Goal: Task Accomplishment & Management: Complete application form

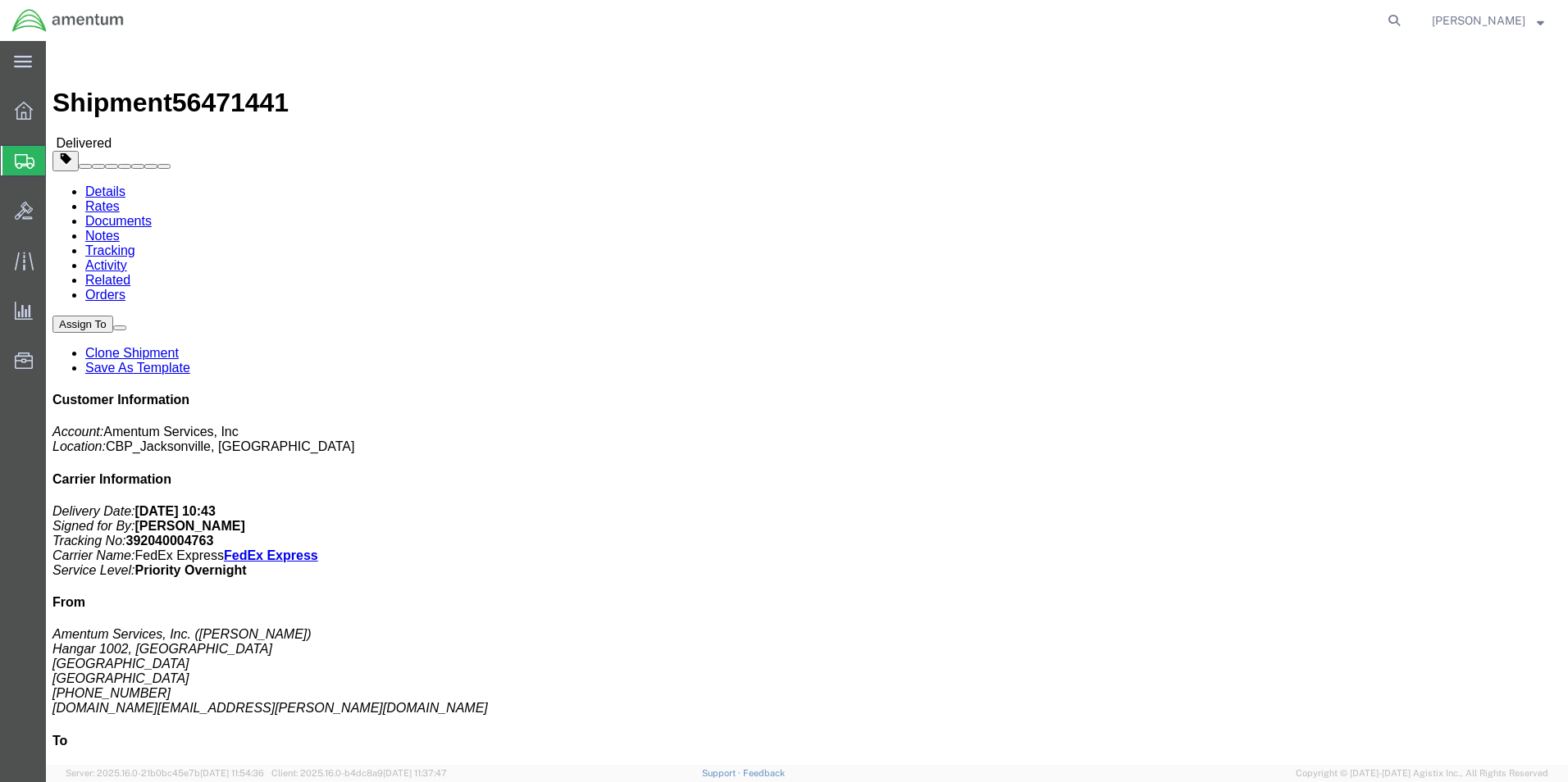
click at [0, 0] on span "Create Shipment" at bounding box center [0, 0] width 0 height 0
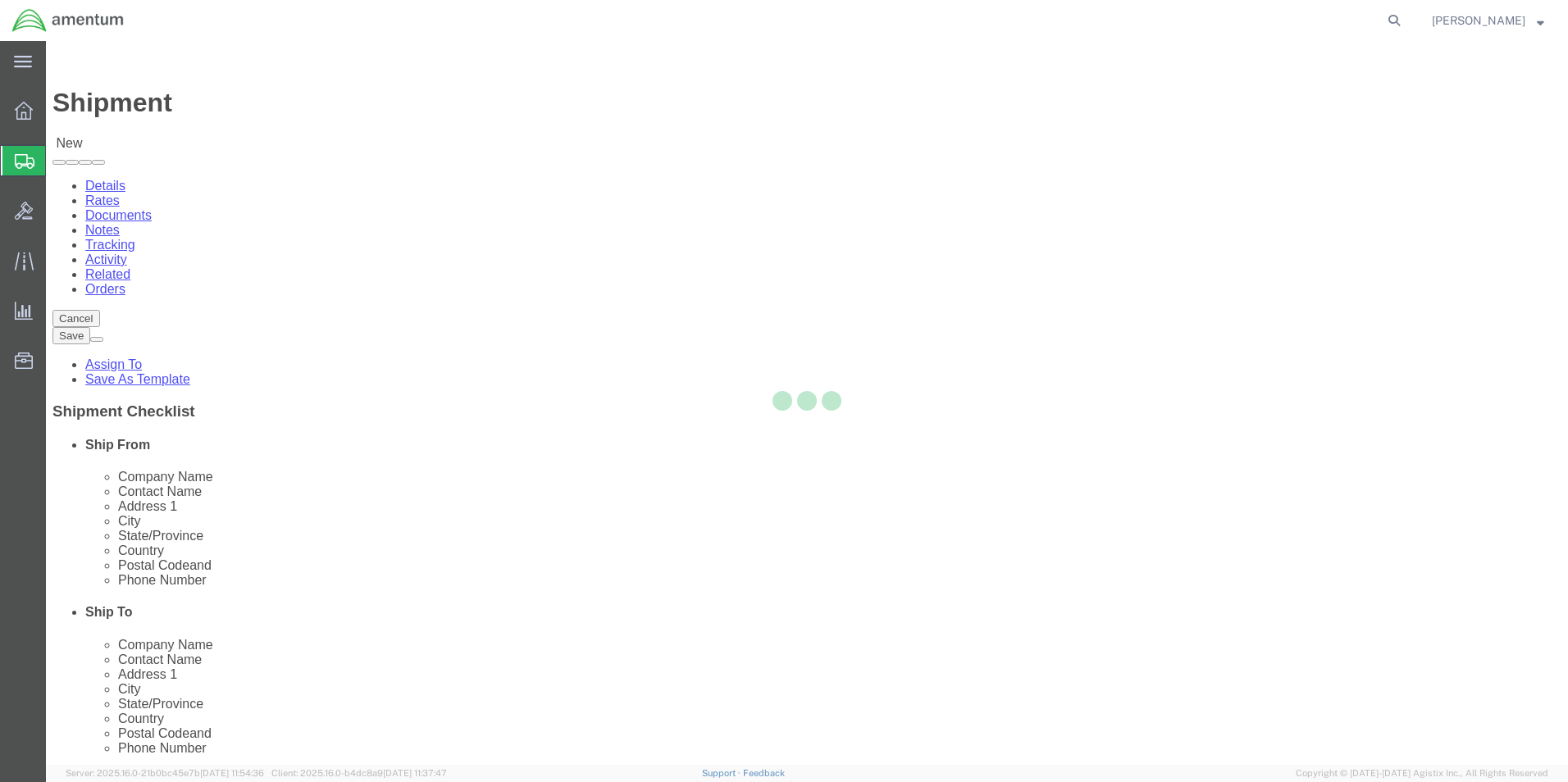
select select
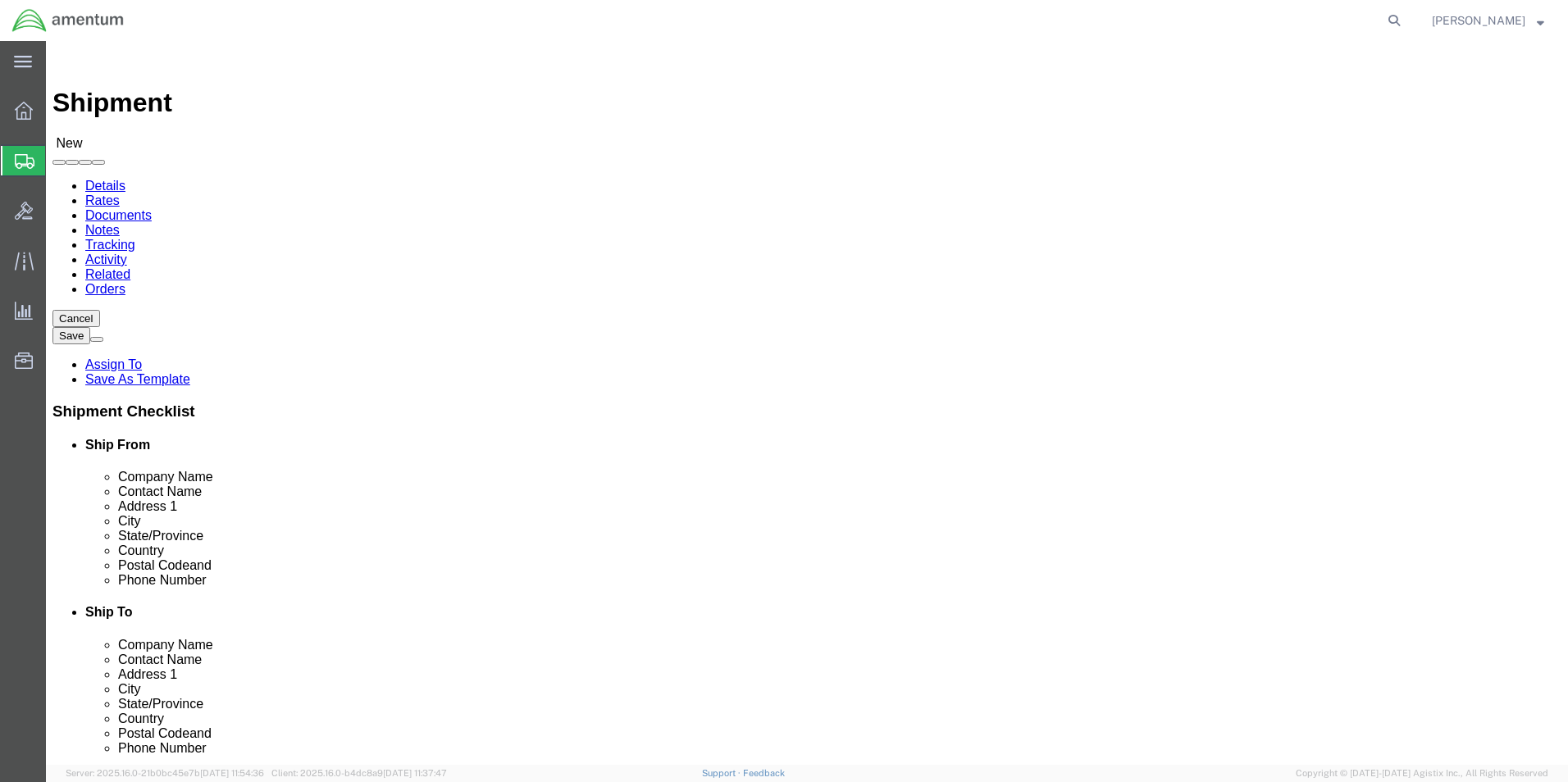
type input "EJA"
select select "49930"
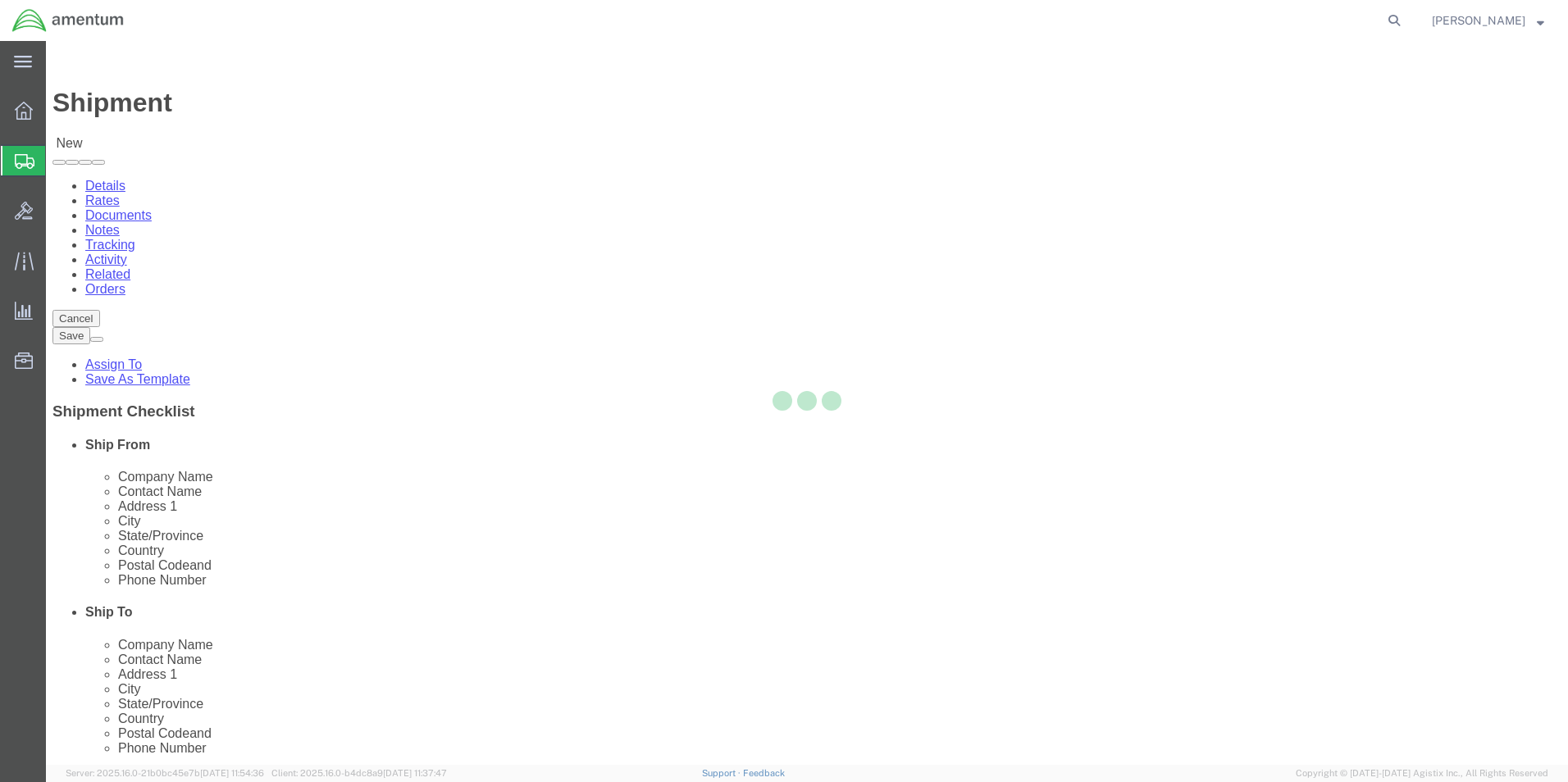
select select "FL"
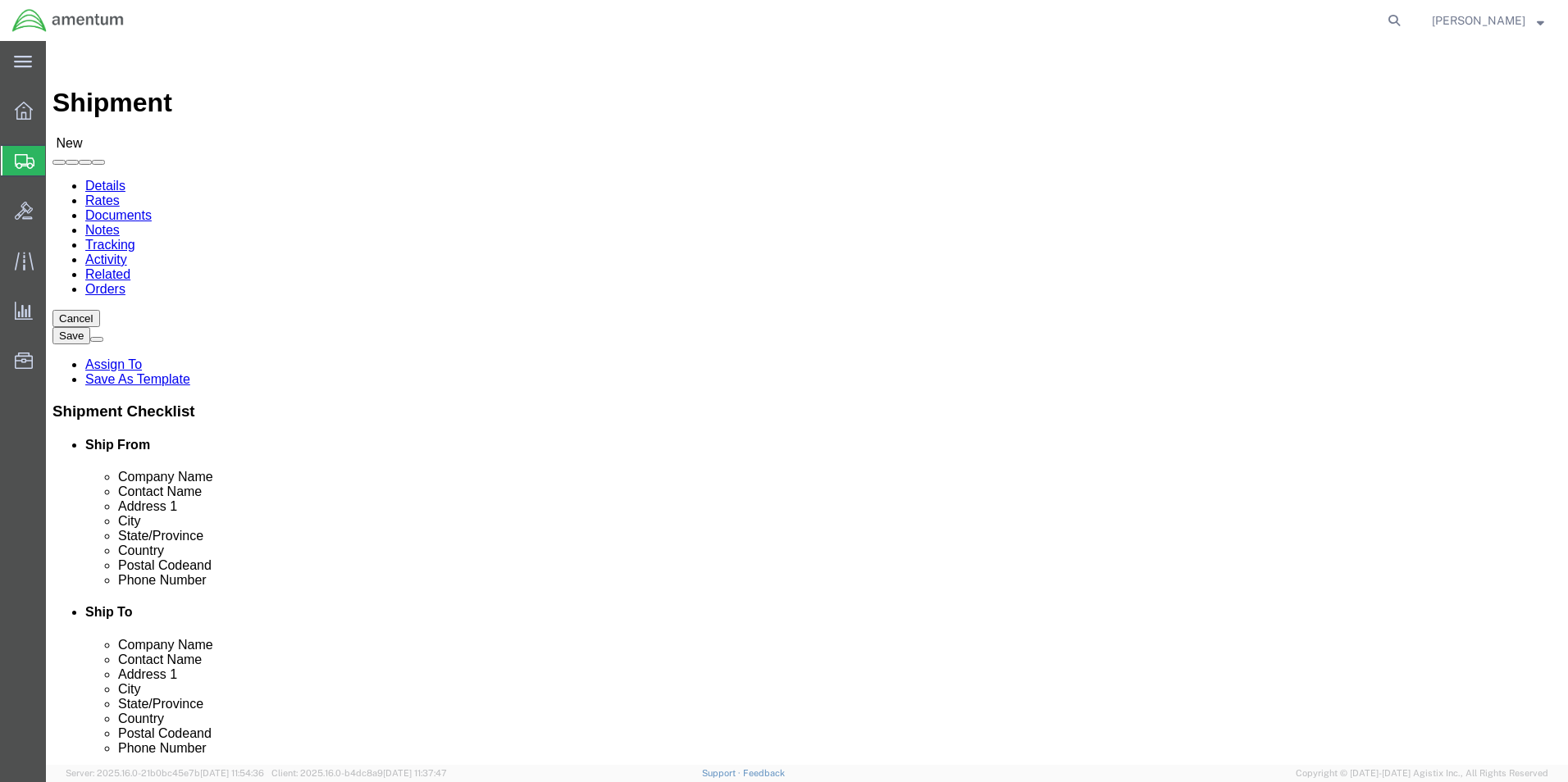
click input "text"
type input "[PERSON_NAME]"
click label "Contact Name"
click input "text"
type input "[PHONE_NUMBER]"
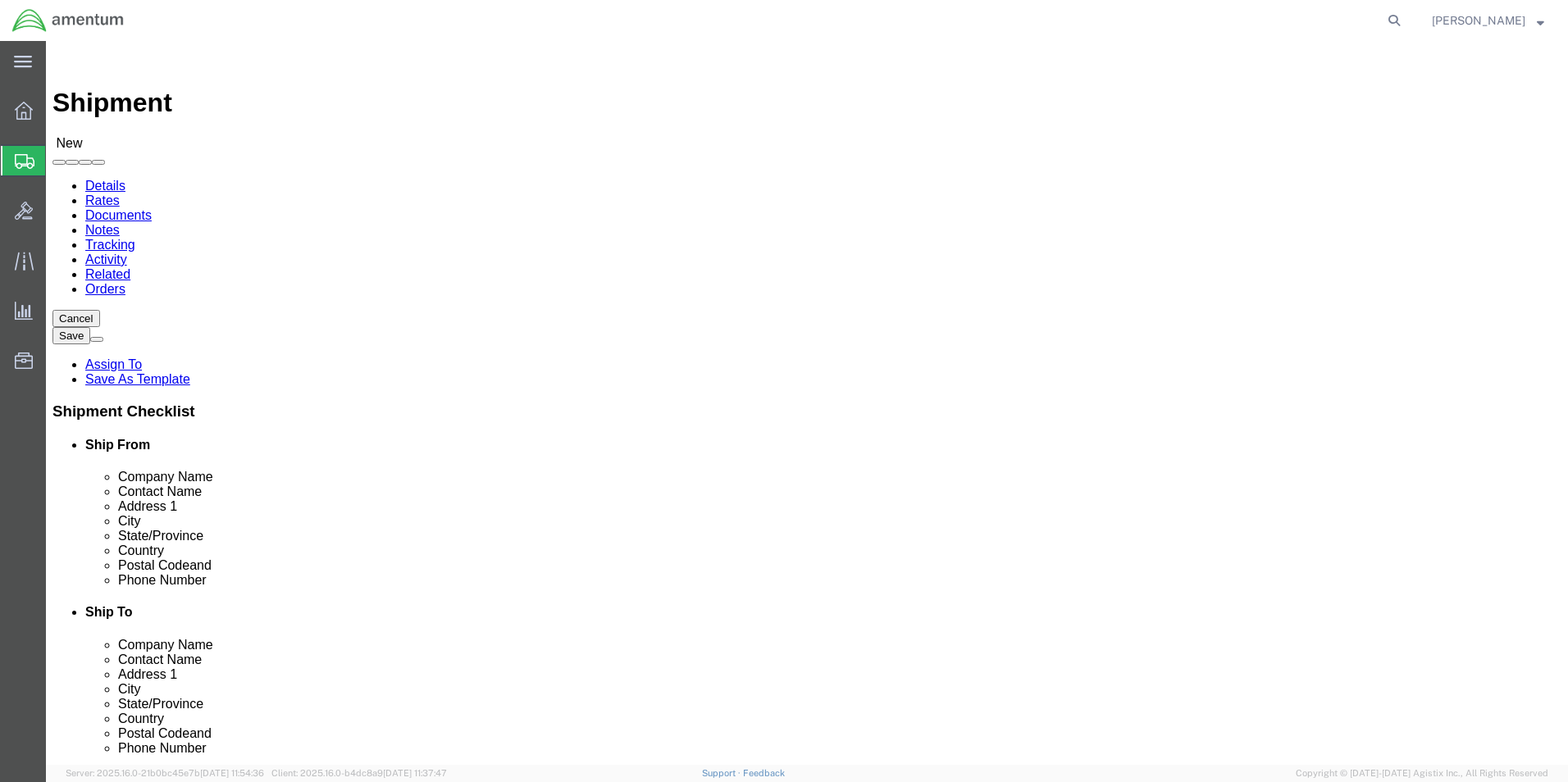
click input "text"
type input "[DOMAIN_NAME][EMAIL_ADDRESS][PERSON_NAME][DOMAIN_NAME]"
type input "ncc"
select select "69291"
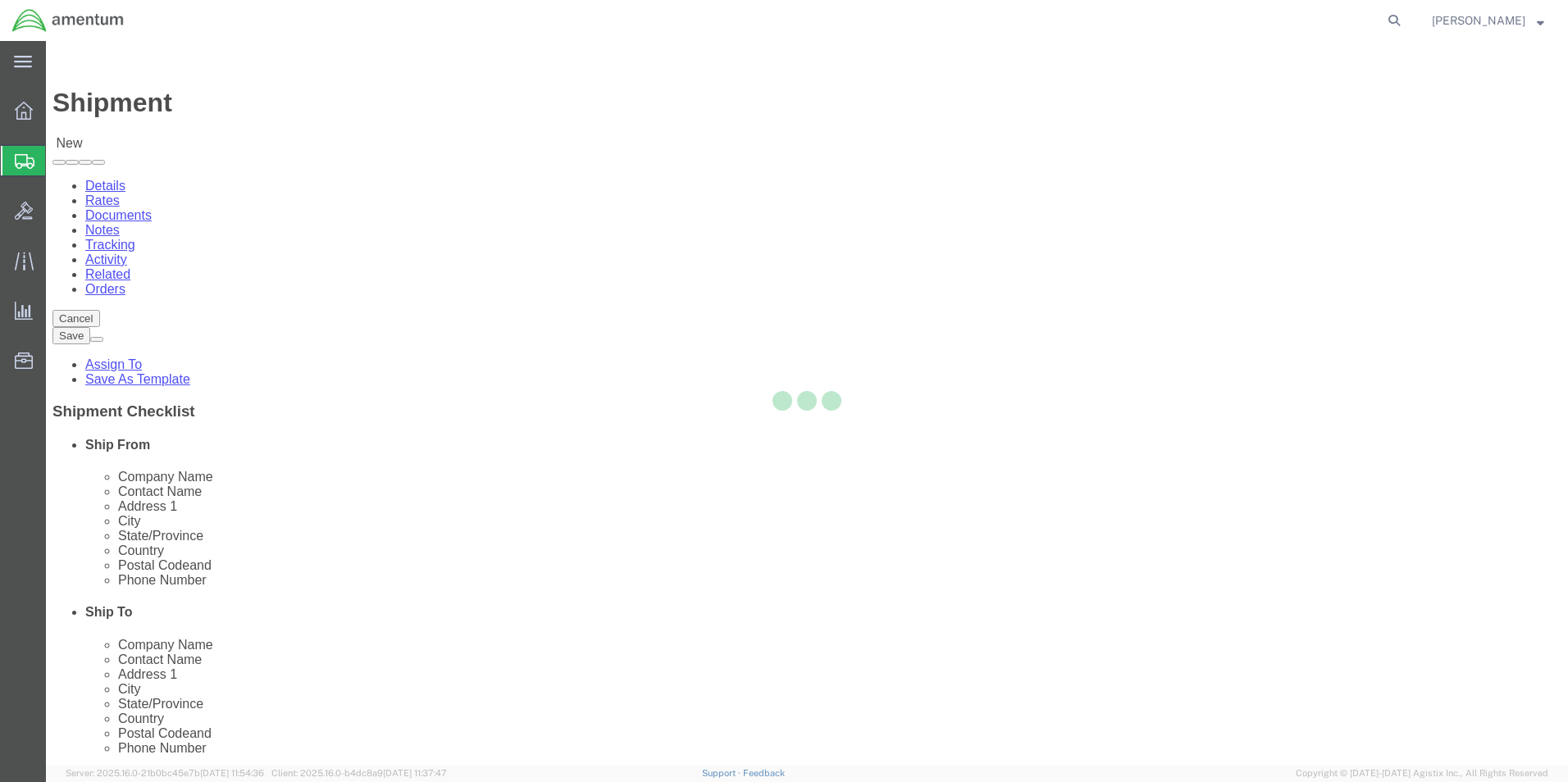
select select "TX"
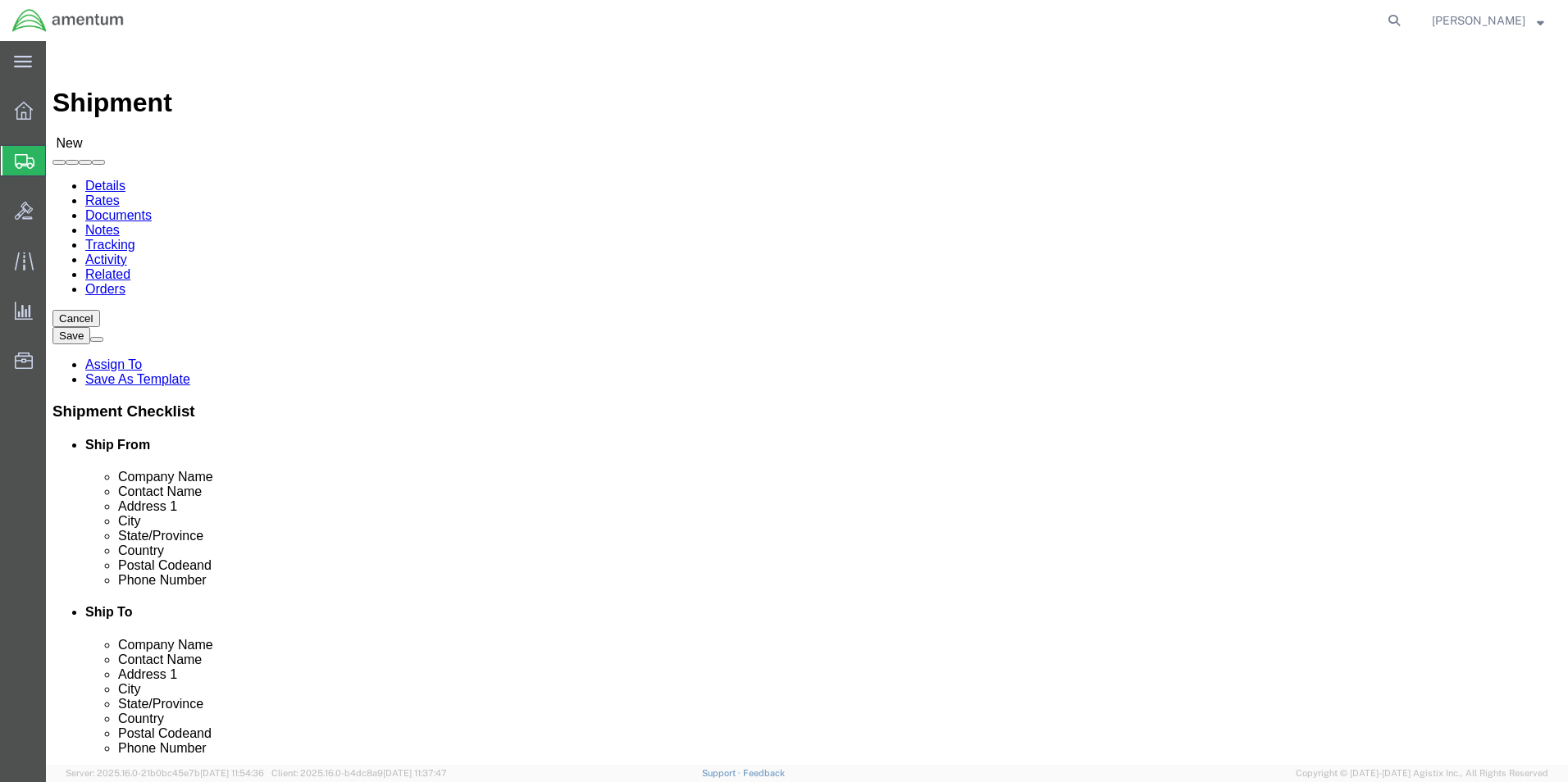
click input "text"
type input "Alex Ruiz"
click p "- NCC - CBP CORPUS CHRISTI, TX_NCC - (ALEX RUIZ) 845 FIRST STREET SE NAS, CORPU…"
select select
select select "TX"
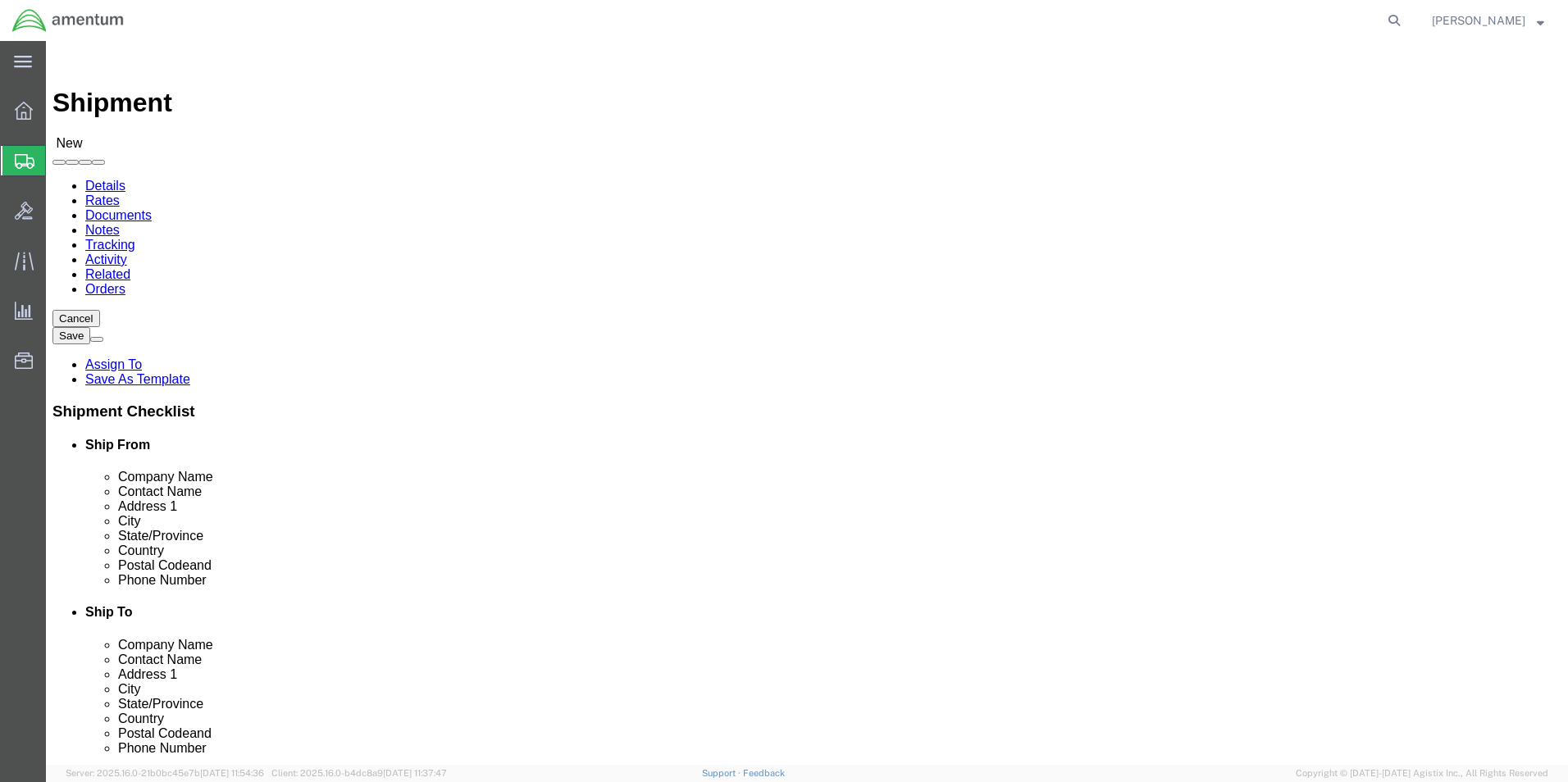
type input "ALEX RUIZ"
type input "ncc"
select select "69291"
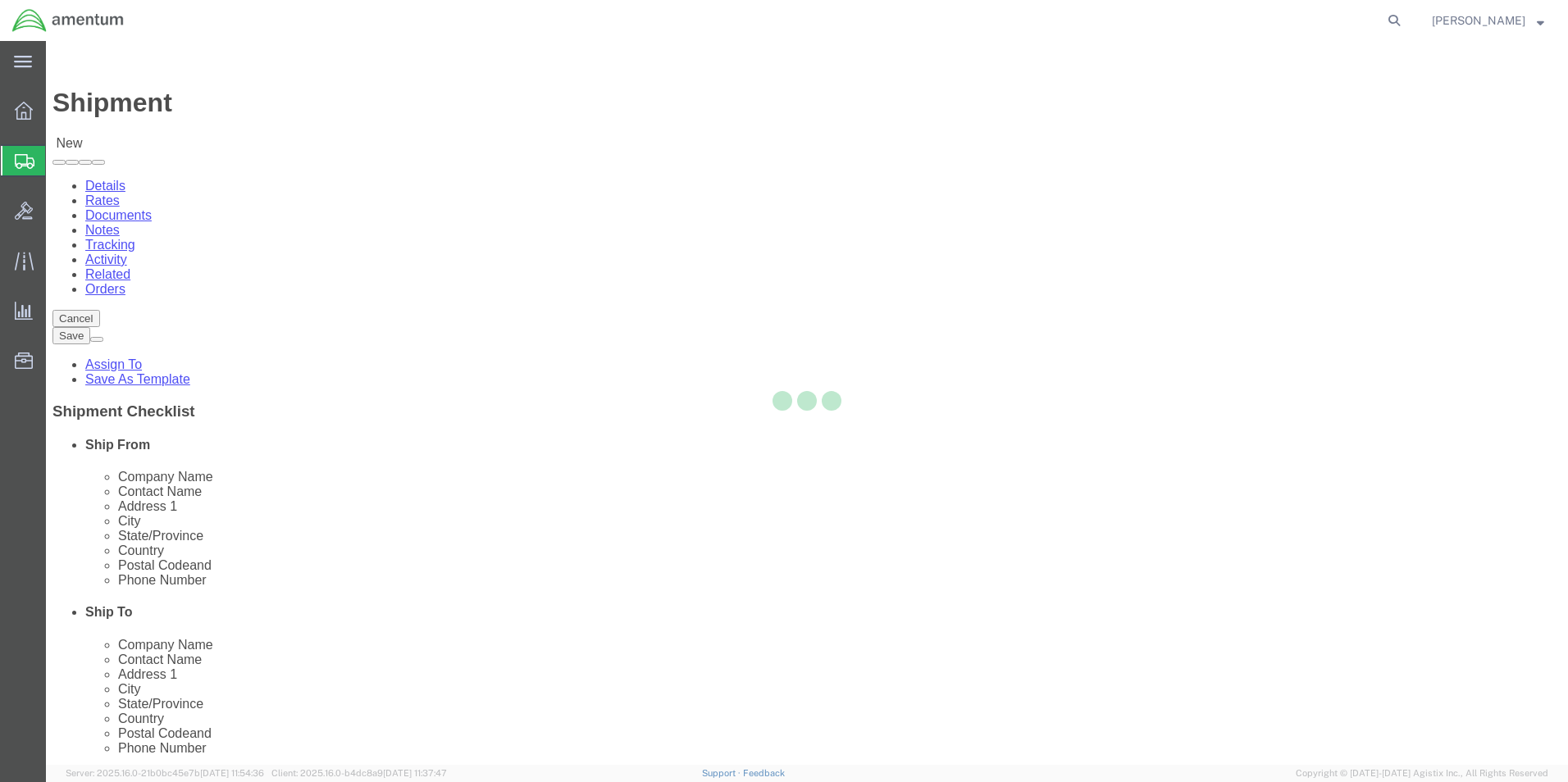
select select "TX"
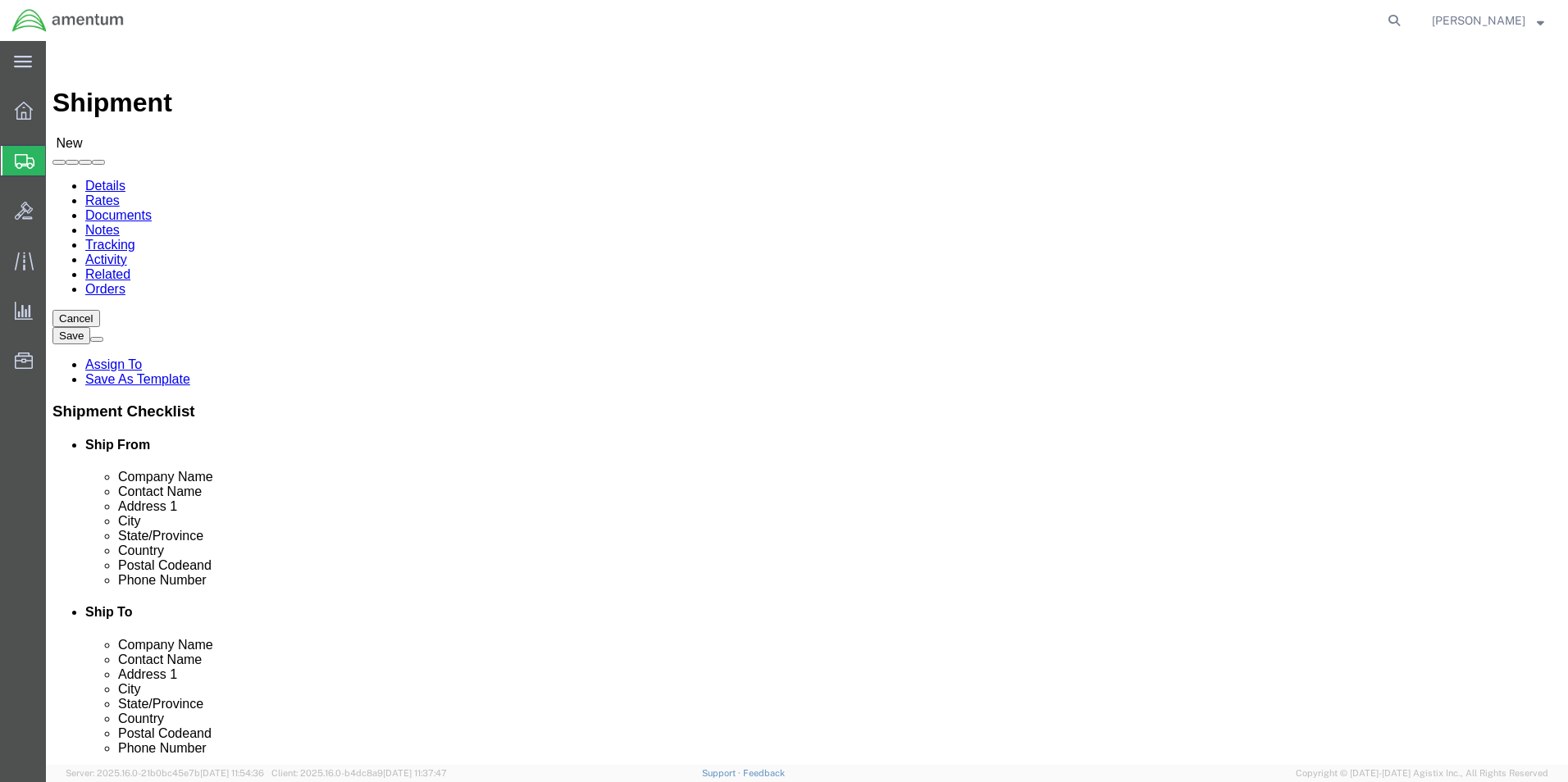
click input "ALEX RUIZ"
type input "Alex Ruiz"
click input "text"
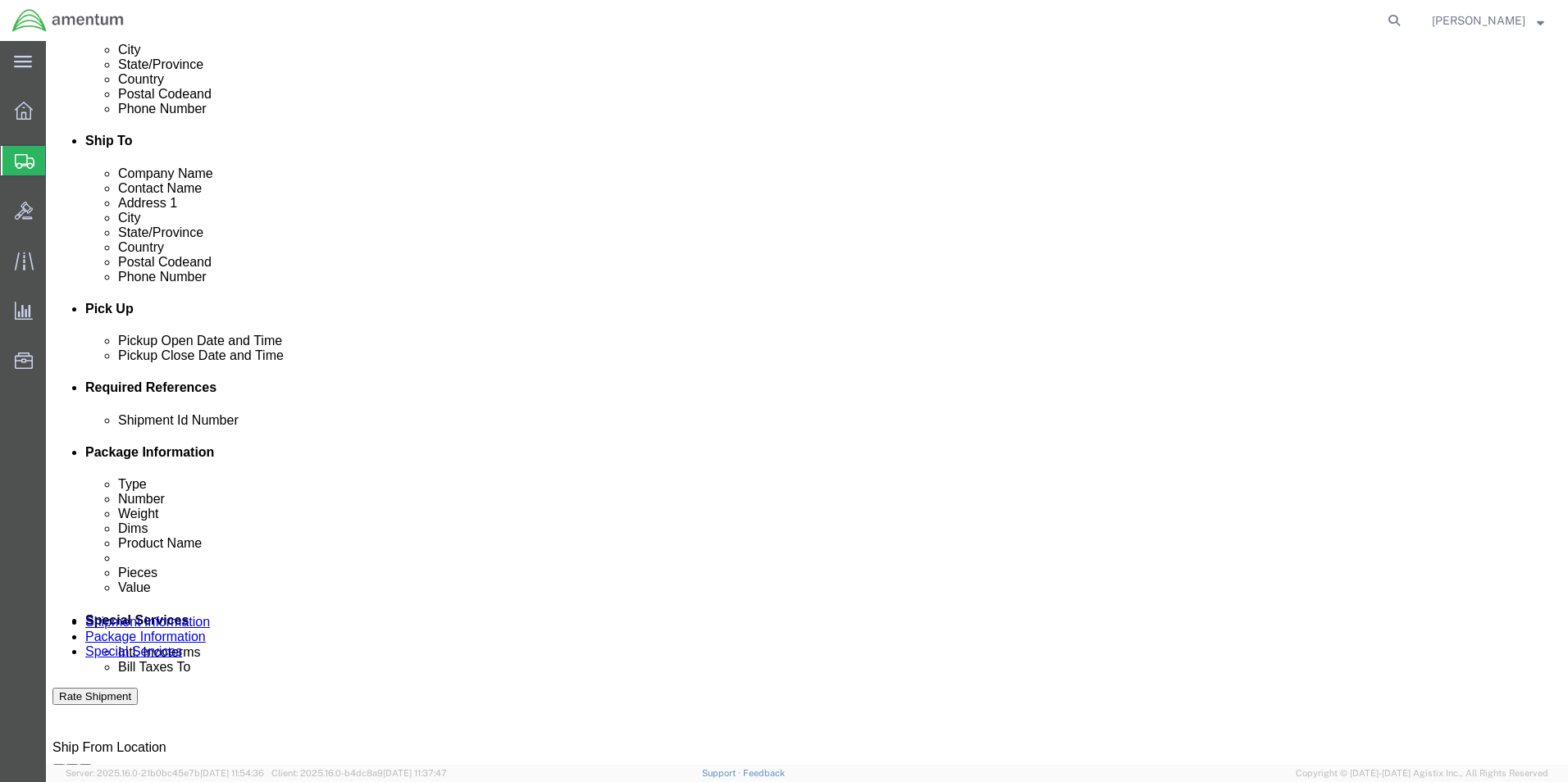
scroll to position [492, 0]
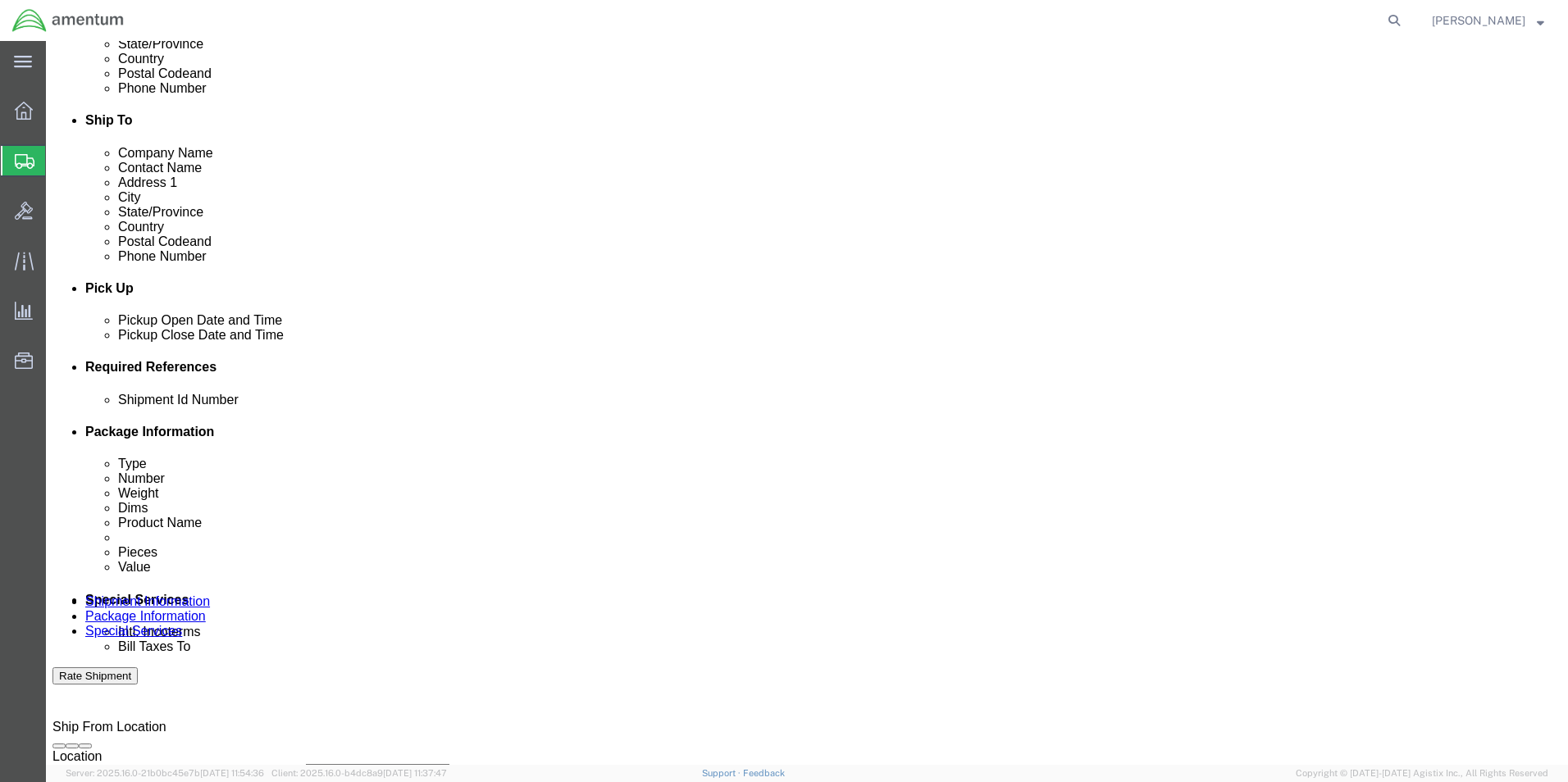
type input "9152310646"
click input "text"
type input "6118.03.03.2219.000.EJA.0000"
click button "Add reference"
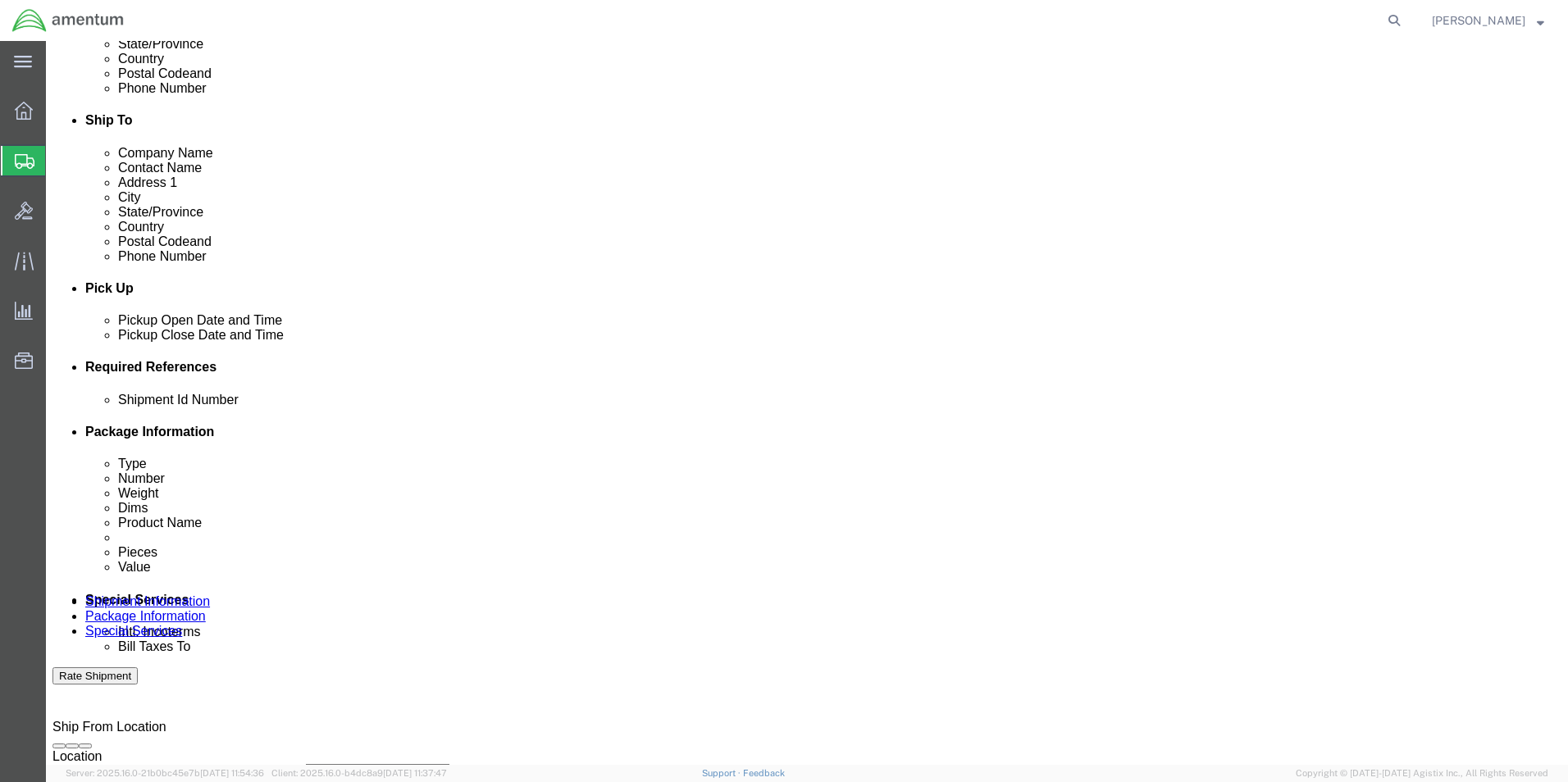
scroll to position [0, 0]
click button "Add reference"
click select "Select Account Type Activity ID Airline Appointment Number ASN Batch Request # …"
select select "DEPT"
click select "Select Account Type Activity ID Airline Appointment Number ASN Batch Request # …"
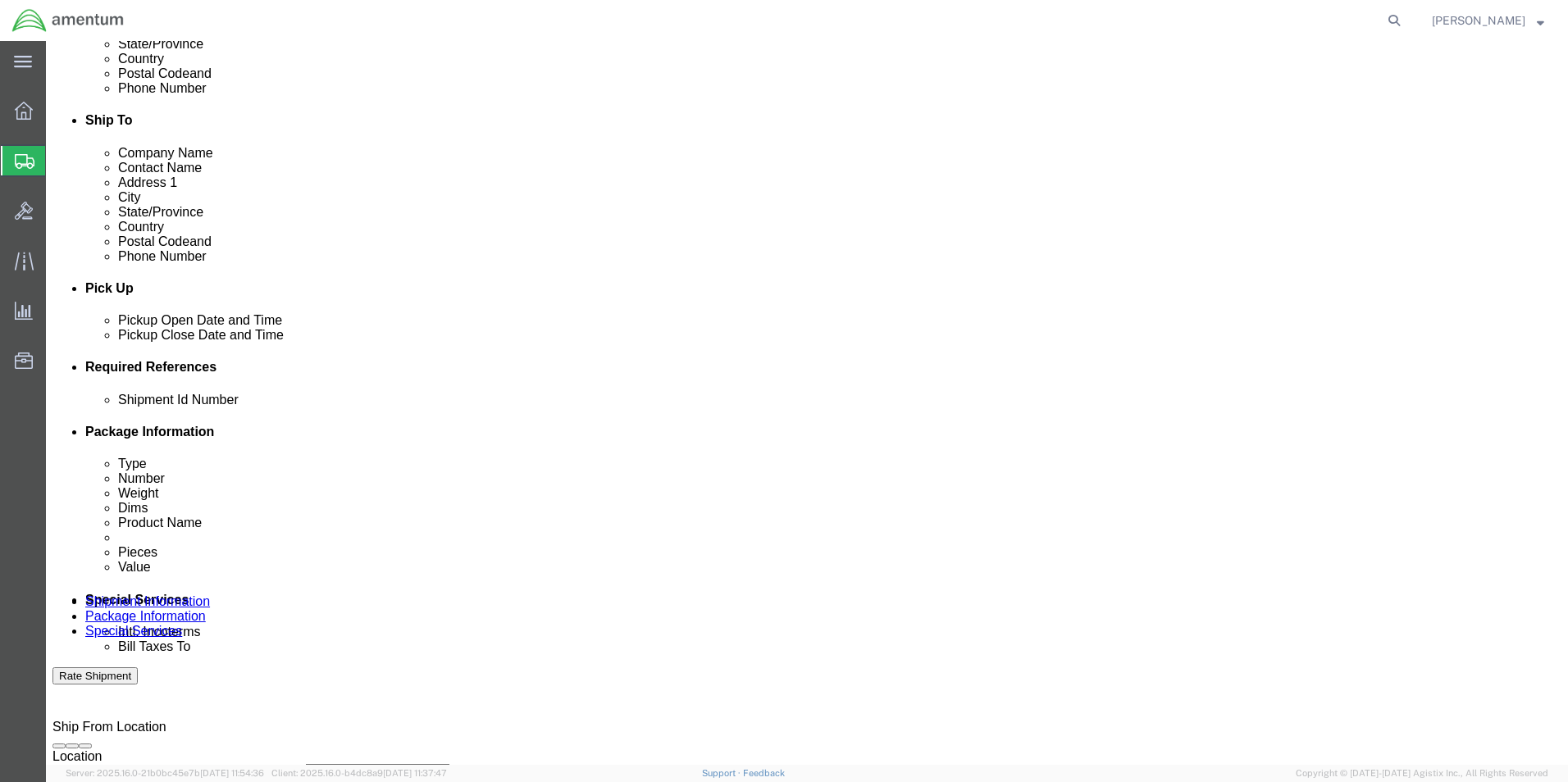
click input "text"
type input "CBP"
click select "Select Account Type Activity ID Airline Appointment Number ASN Batch Request # …"
select select "CUSTREF"
click select "Select Account Type Activity ID Airline Appointment Number ASN Batch Request # …"
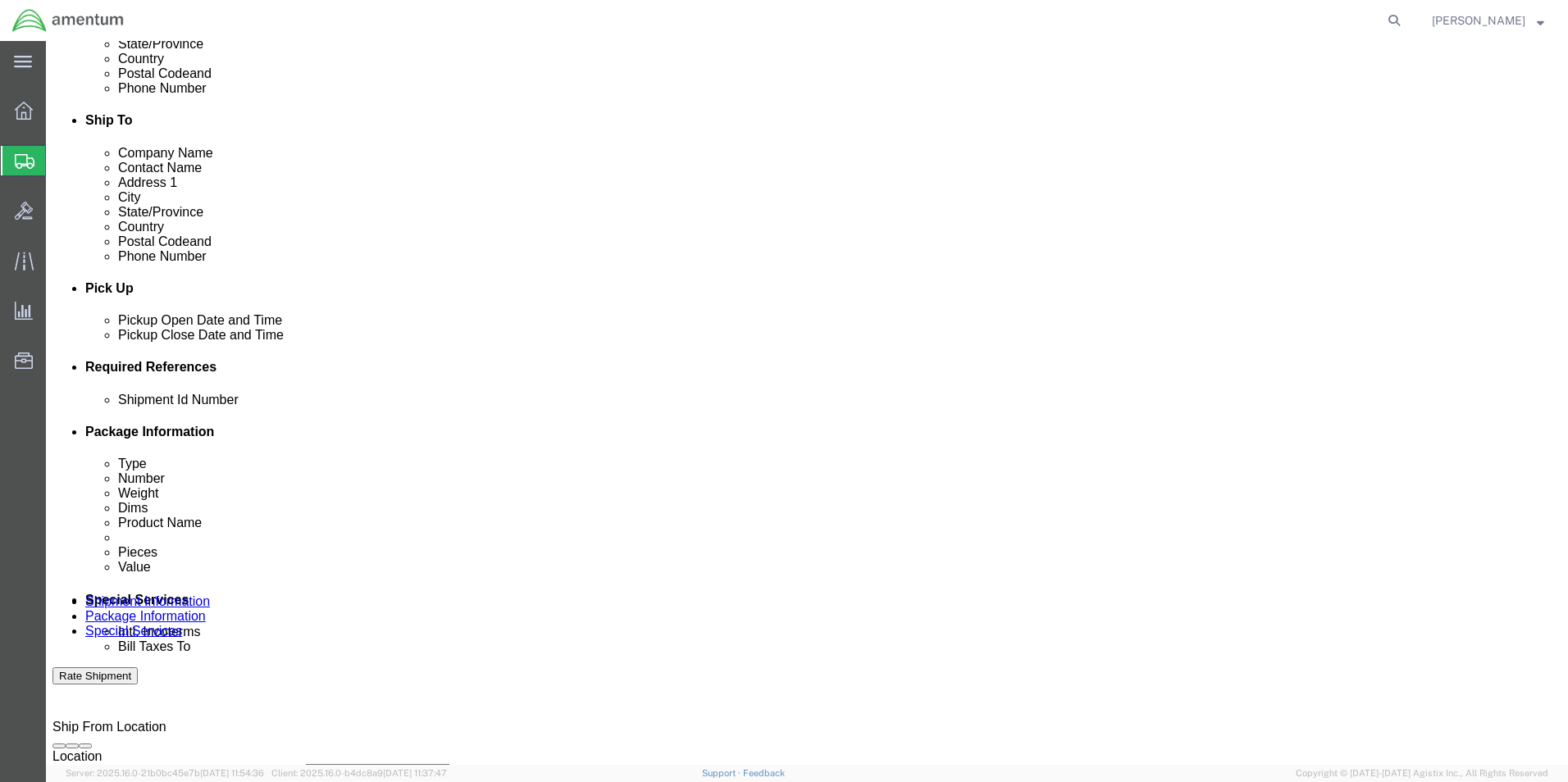
click input "text"
type input "RT"
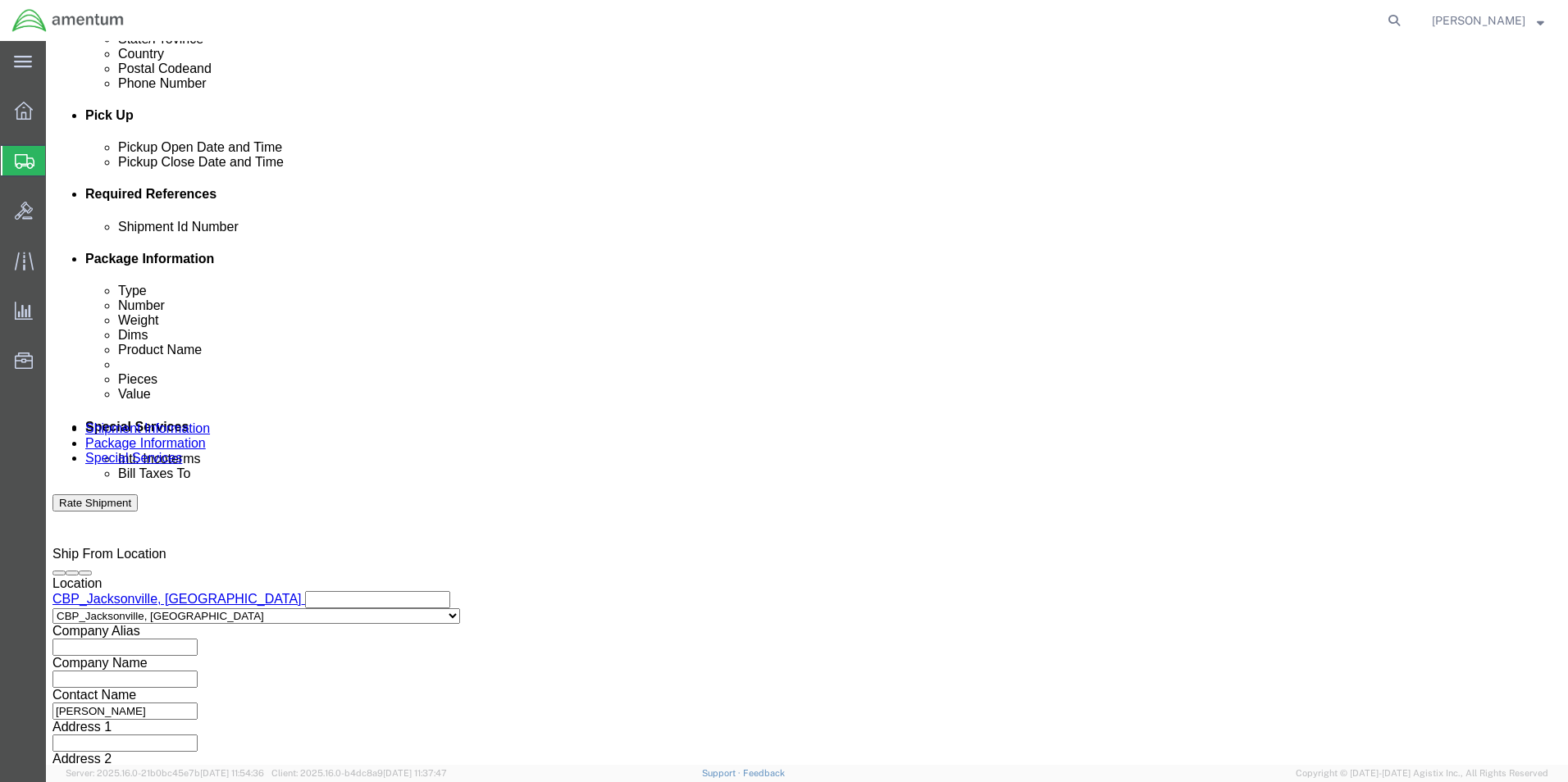
scroll to position [684, 0]
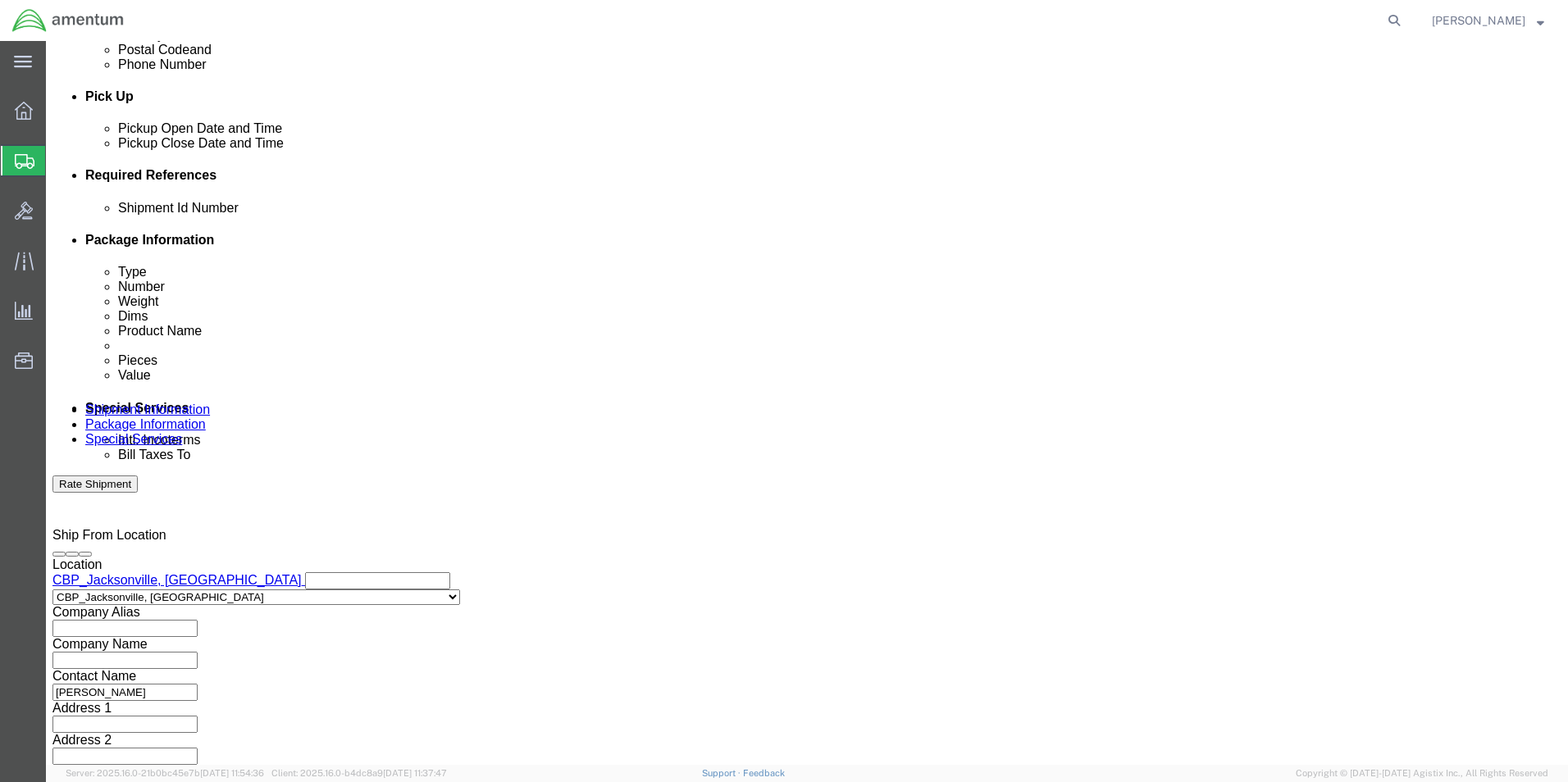
click button "Continue"
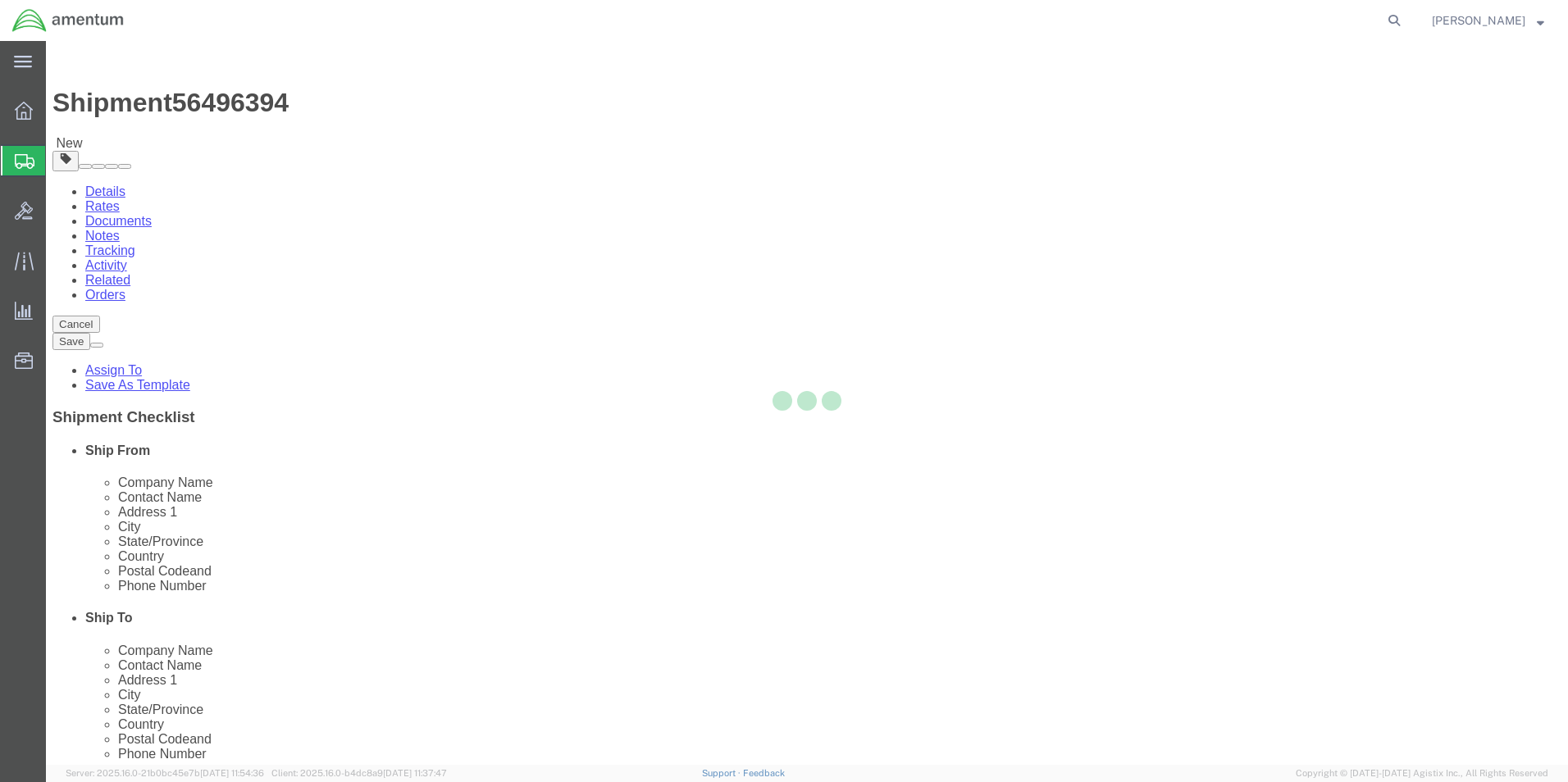
select select "CBOX"
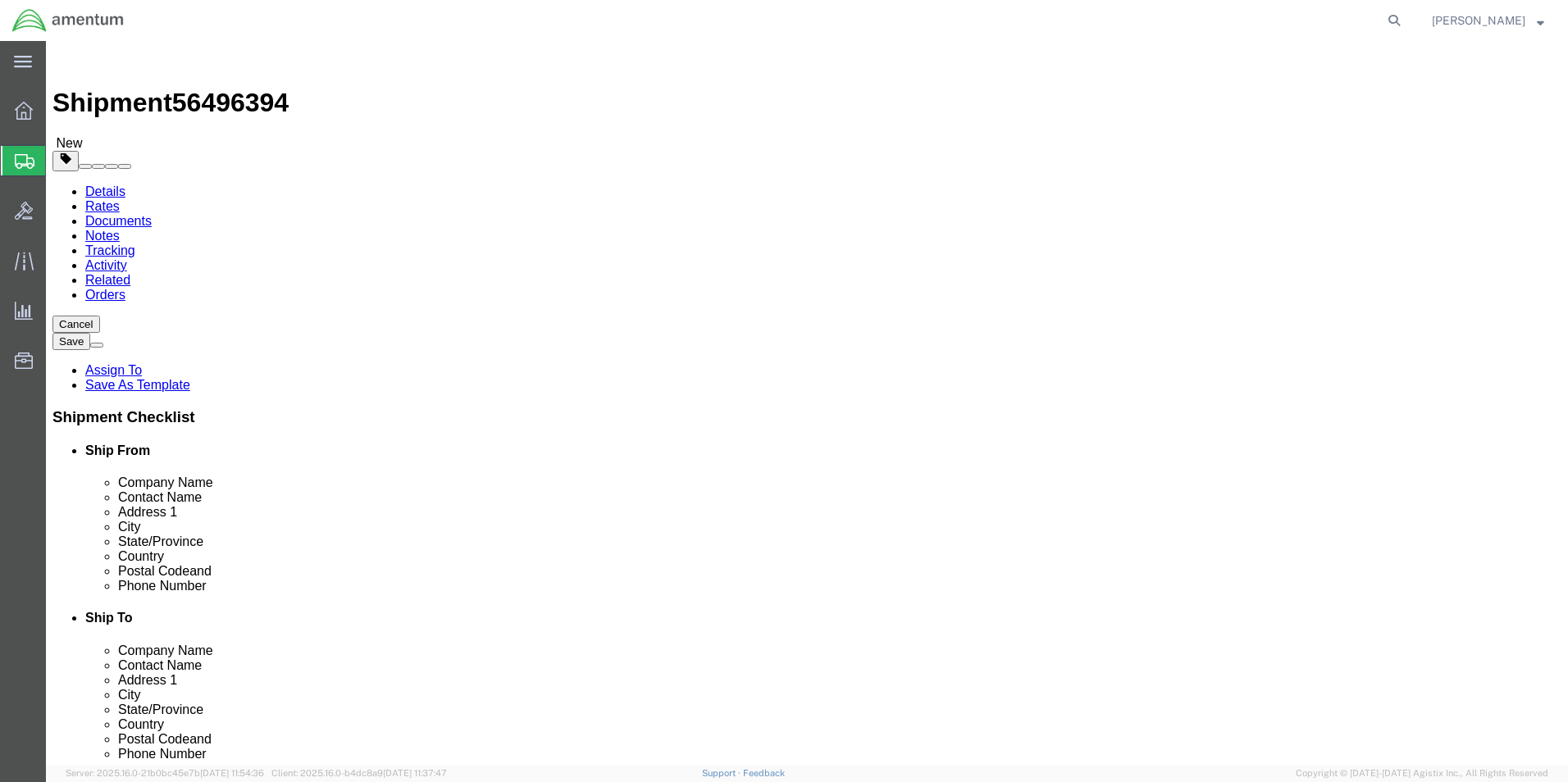
click input "text"
type input "14"
type input "12"
type input "9"
click input "0.00"
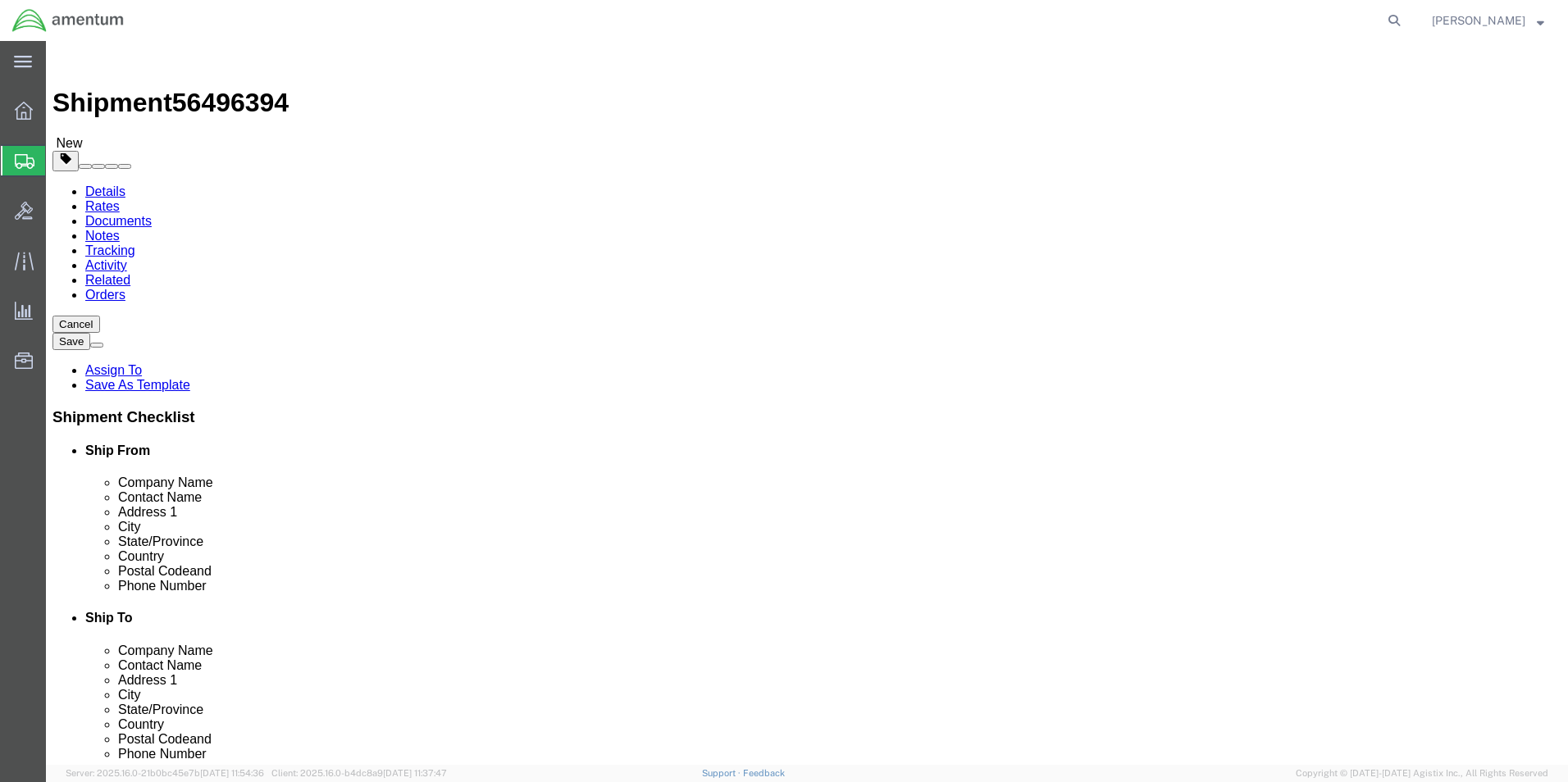
type input "14.00"
click link "Add Content"
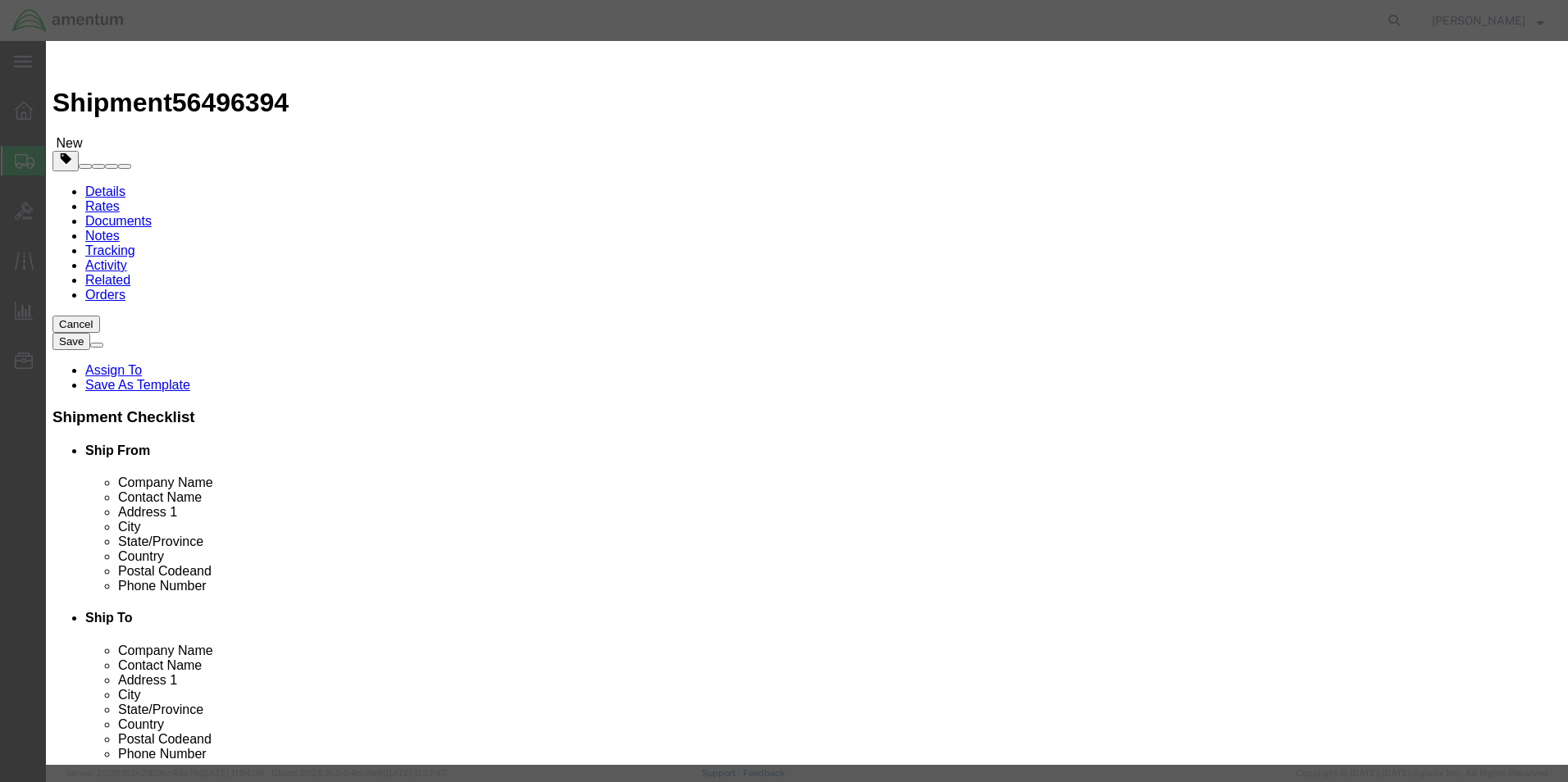
click input "text"
type input "RT"
click div "Commodity library Product Name RT RT Name: BRUSH,SCRUB 8-3/4 INCH L NYLON SHO R…"
click input "0"
type input "1"
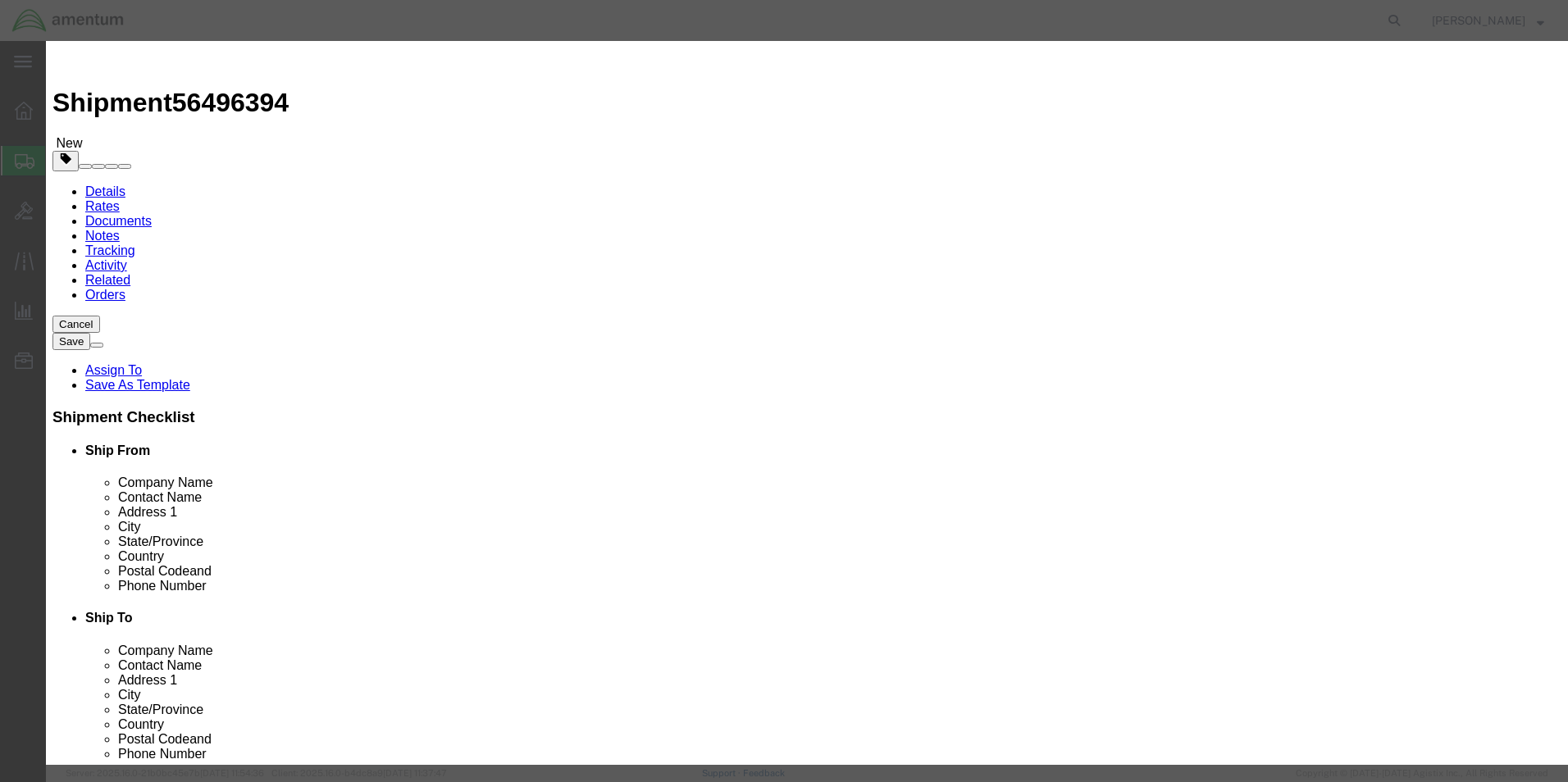
click input "text"
type input "1000"
click button "Save & Close"
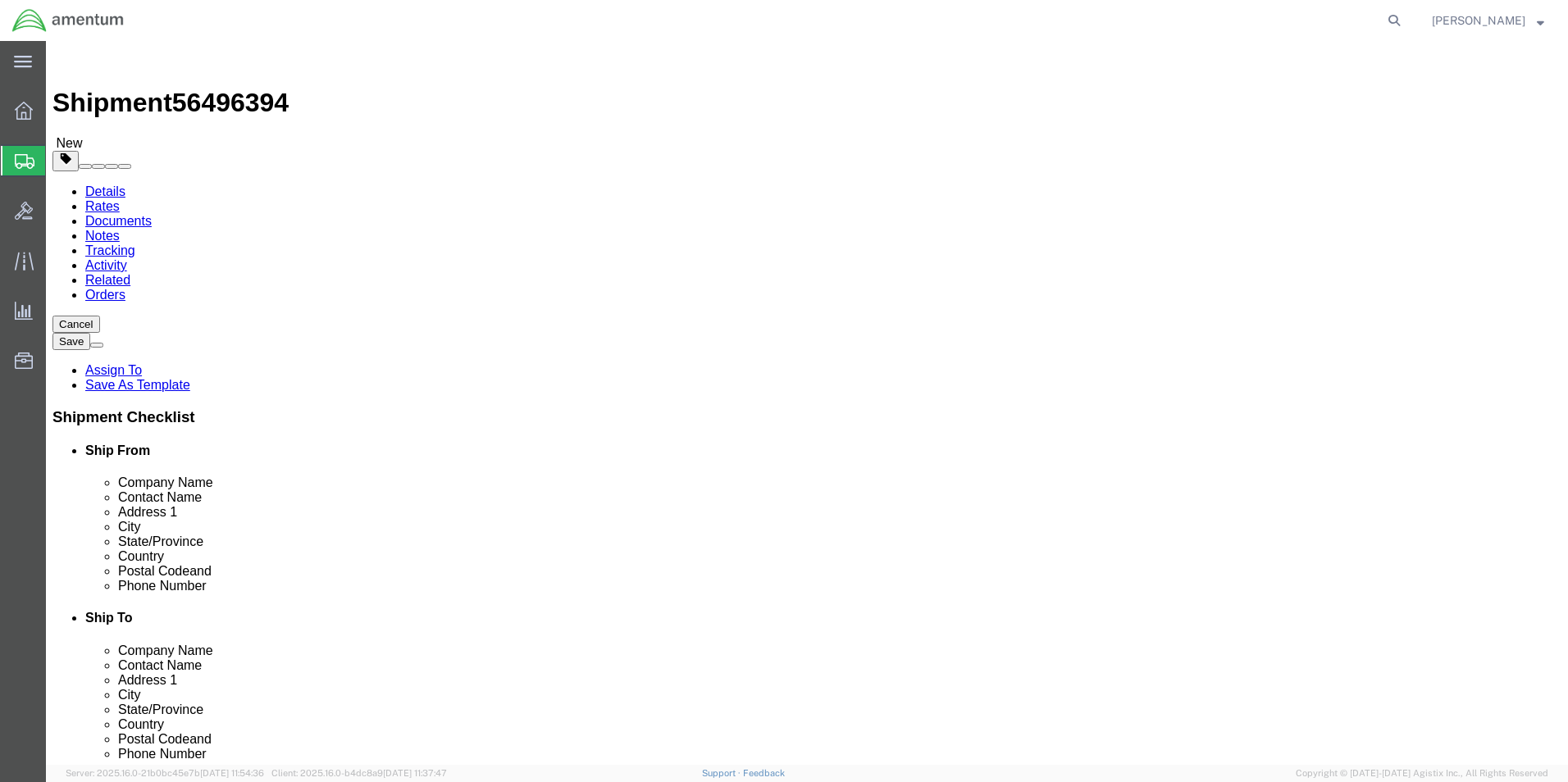
click button "Rate Shipment"
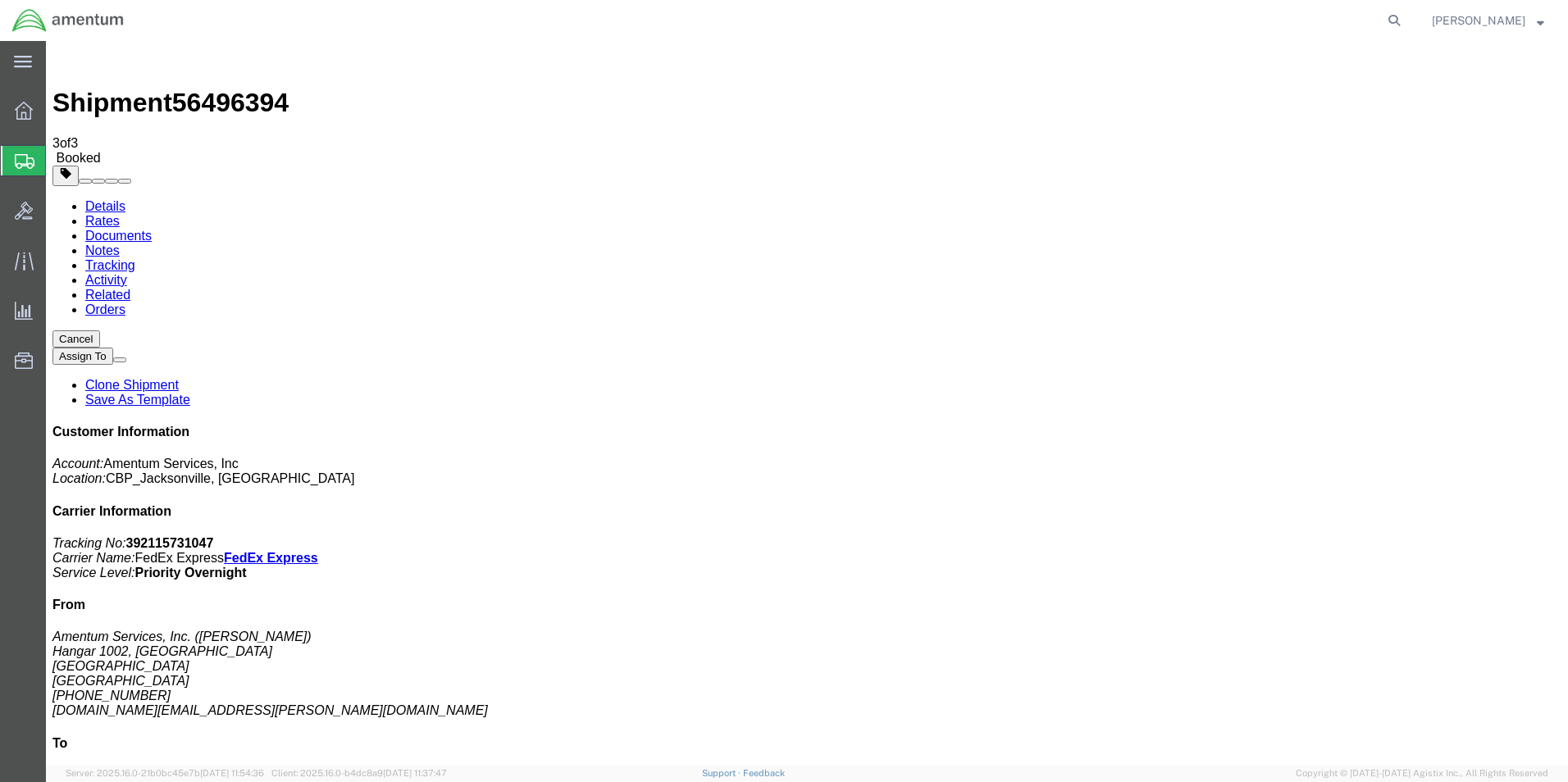
click at [214, 536] on b "392115731047" at bounding box center [169, 542] width 87 height 14
copy b "392115731047"
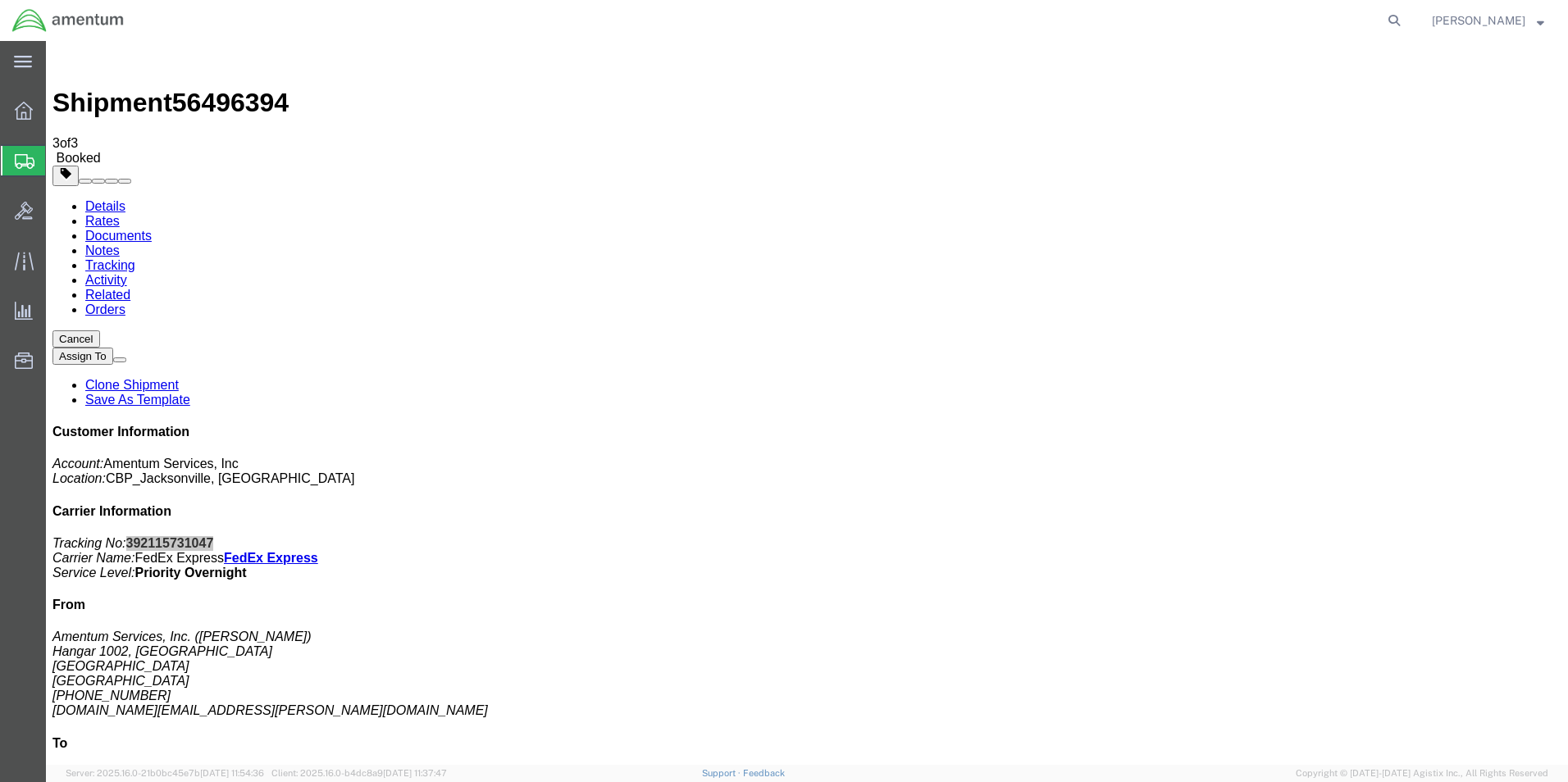
click at [0, 0] on span "Create Shipment" at bounding box center [0, 0] width 0 height 0
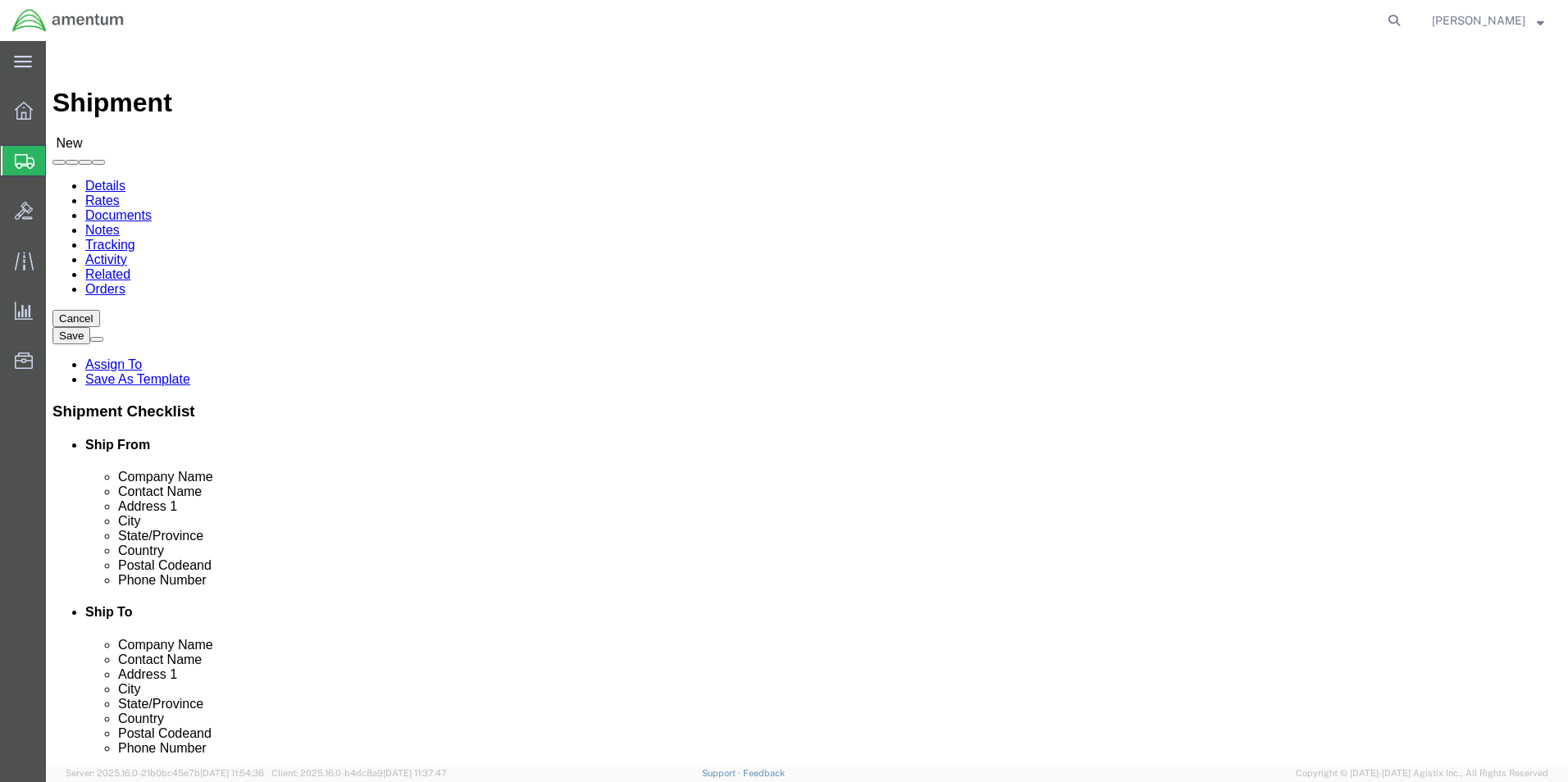
type input "eja"
select select "49930"
select select "FL"
click input "text"
type input "[PERSON_NAME]"
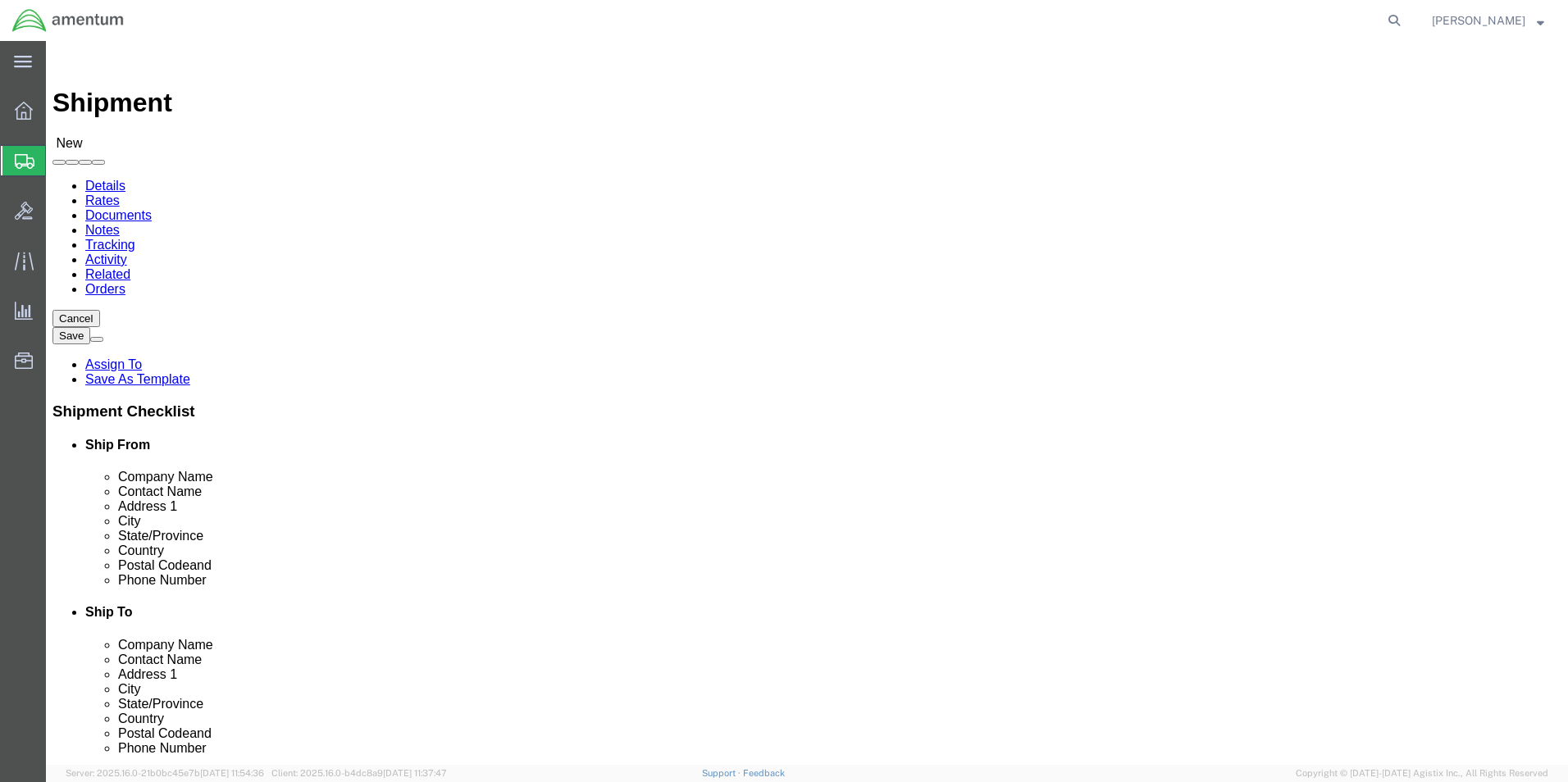
click label "Address 1"
click input "text"
type input "[PHONE_NUMBER]"
click input "text"
type input "[DOMAIN_NAME][EMAIL_ADDRESS][PERSON_NAME][DOMAIN_NAME]"
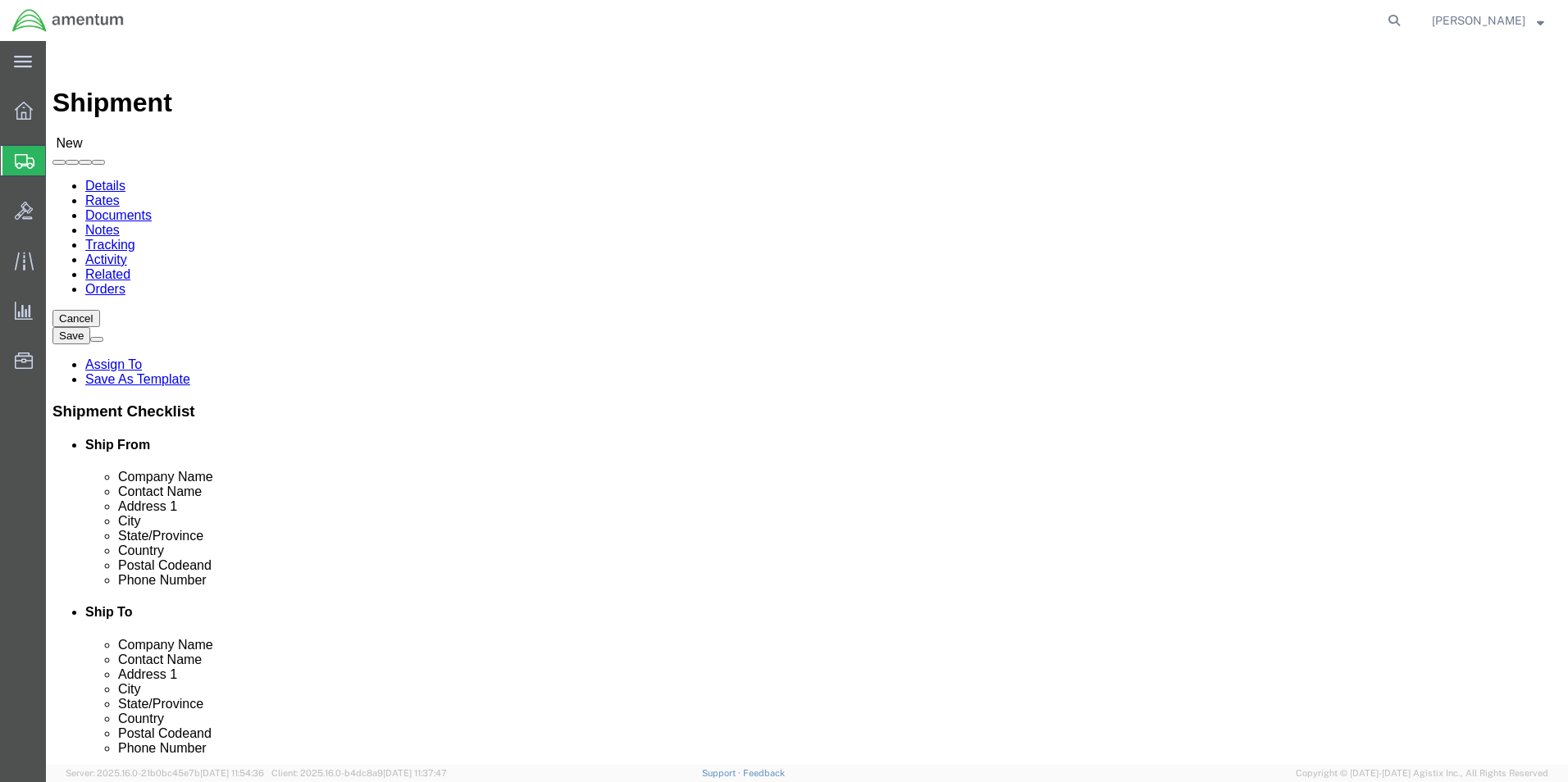
type input "wbe"
select select "49918"
select select "WA"
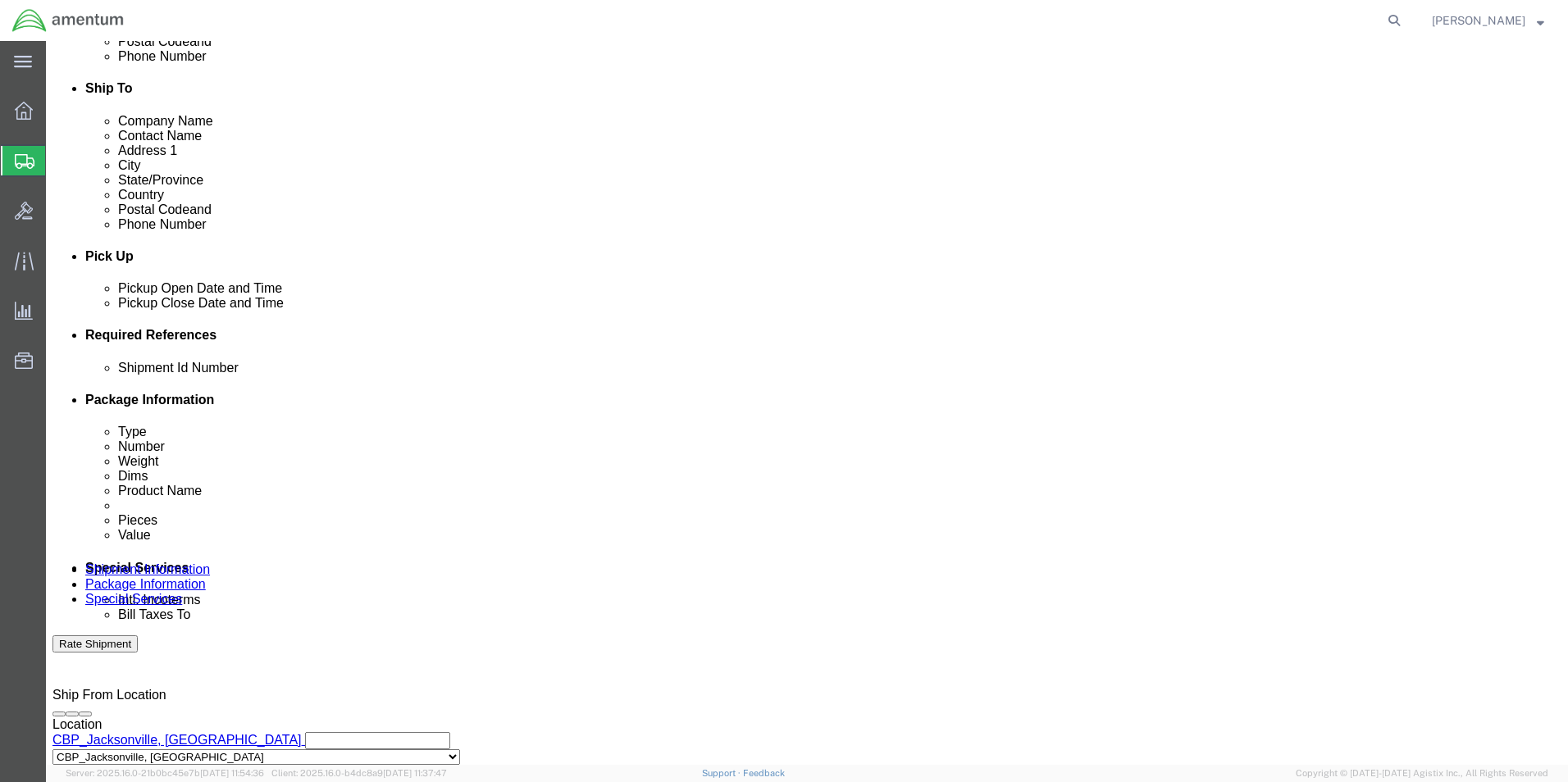
scroll to position [684, 0]
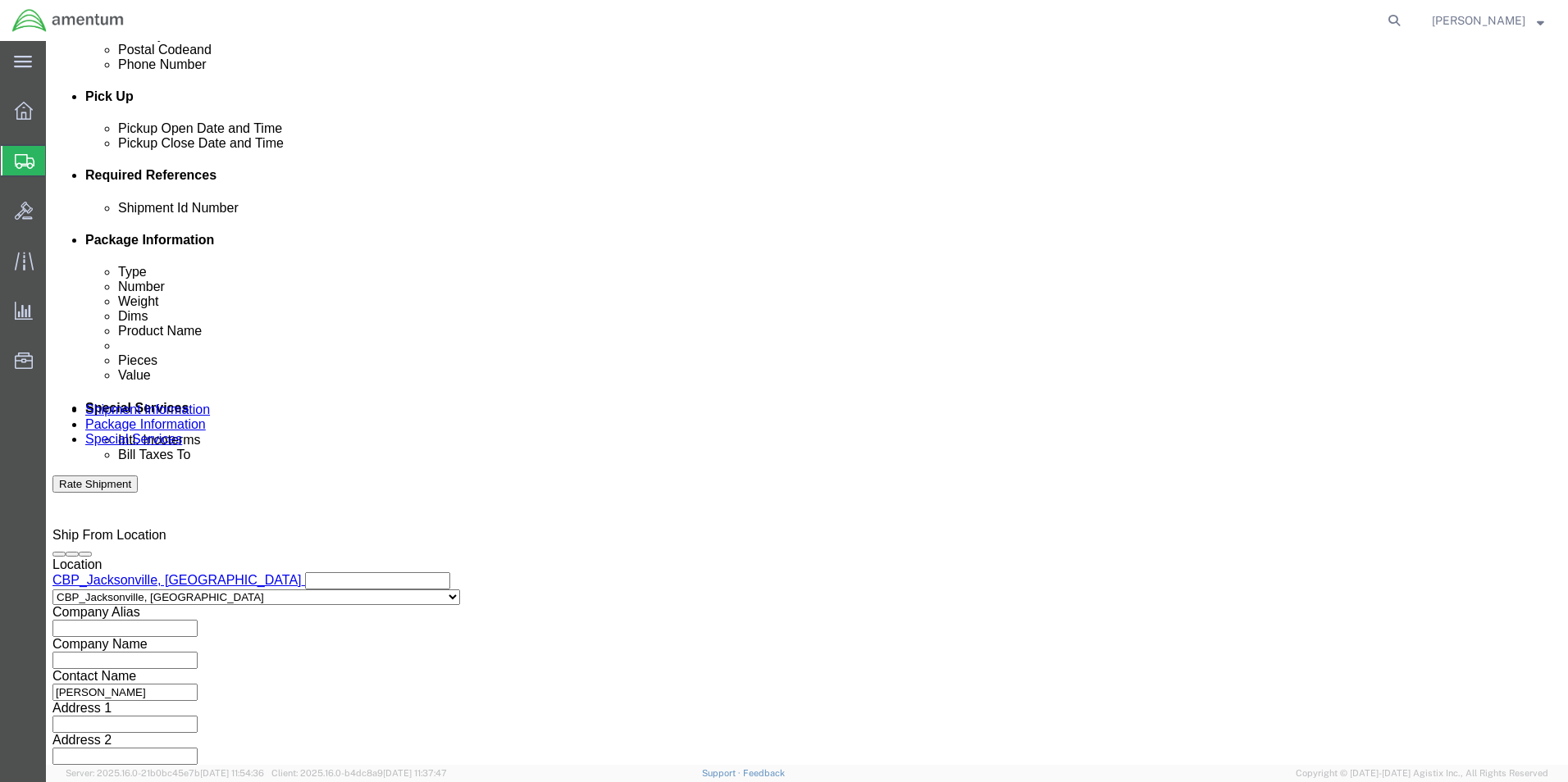
click input "text"
type input "6118.03.03.2219.000.EJA.0000"
click button "Add reference"
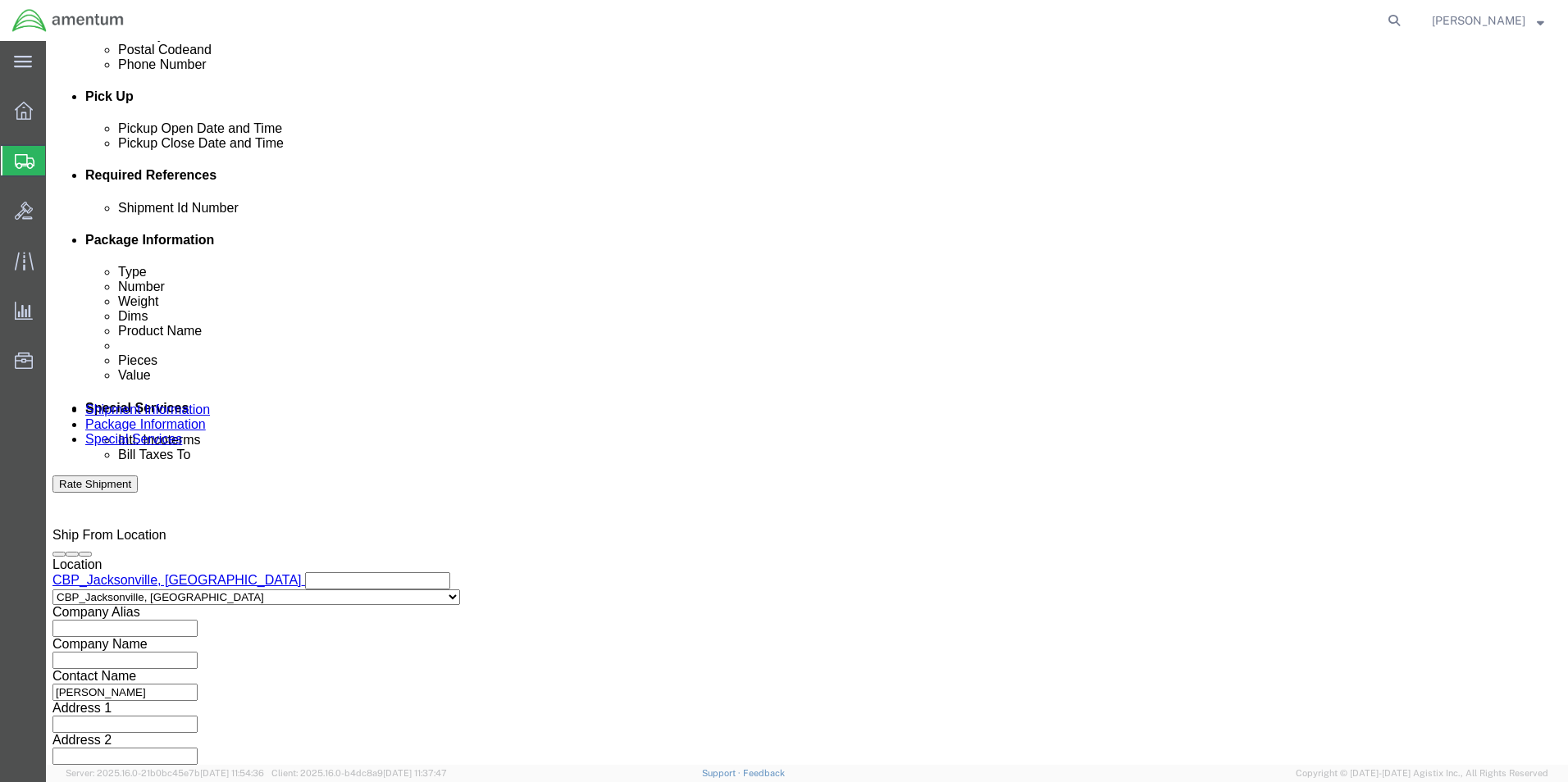
click button "Add reference"
click select "Select Account Type Activity ID Airline Appointment Number ASN Batch Request # …"
select select "DEPT"
click select "Select Account Type Activity ID Airline Appointment Number ASN Batch Request # …"
click input "text"
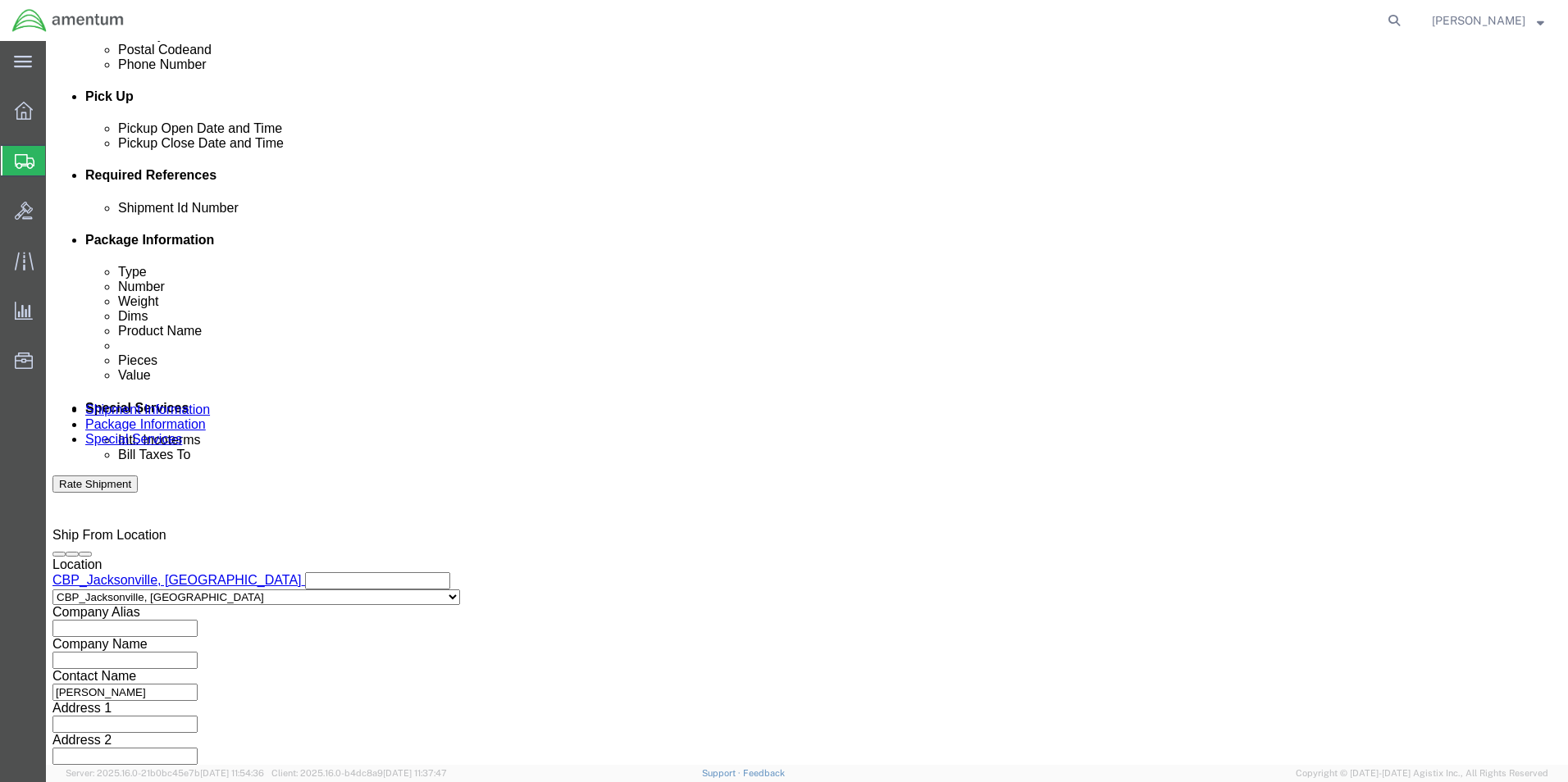
type input "CBP"
click select "Select Account Type Activity ID Airline Appointment Number ASN Batch Request # …"
select select "CUSTREF"
click select "Select Account Type Activity ID Airline Appointment Number ASN Batch Request # …"
click input "text"
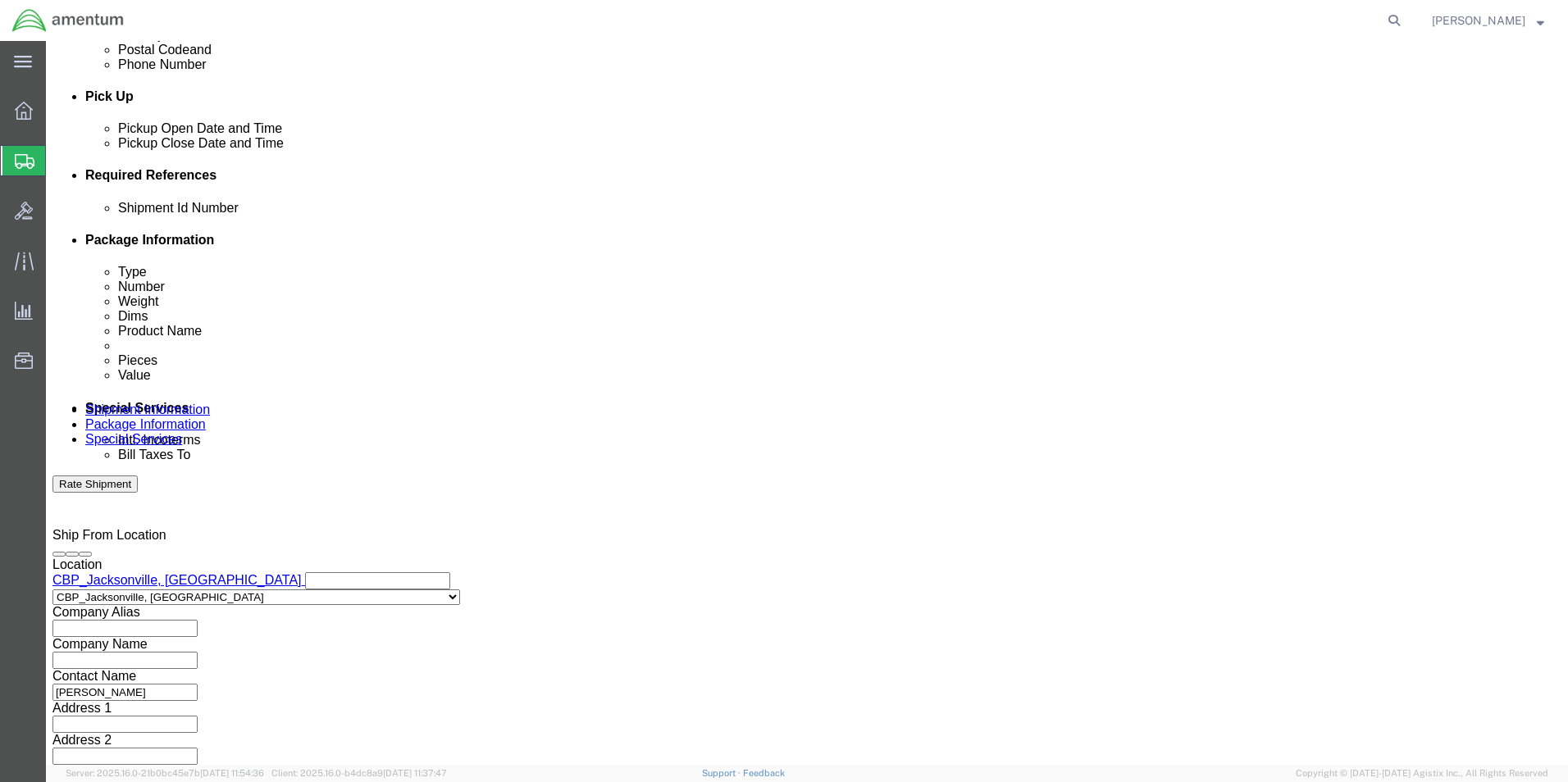
type input "TIRE"
click button "Continue"
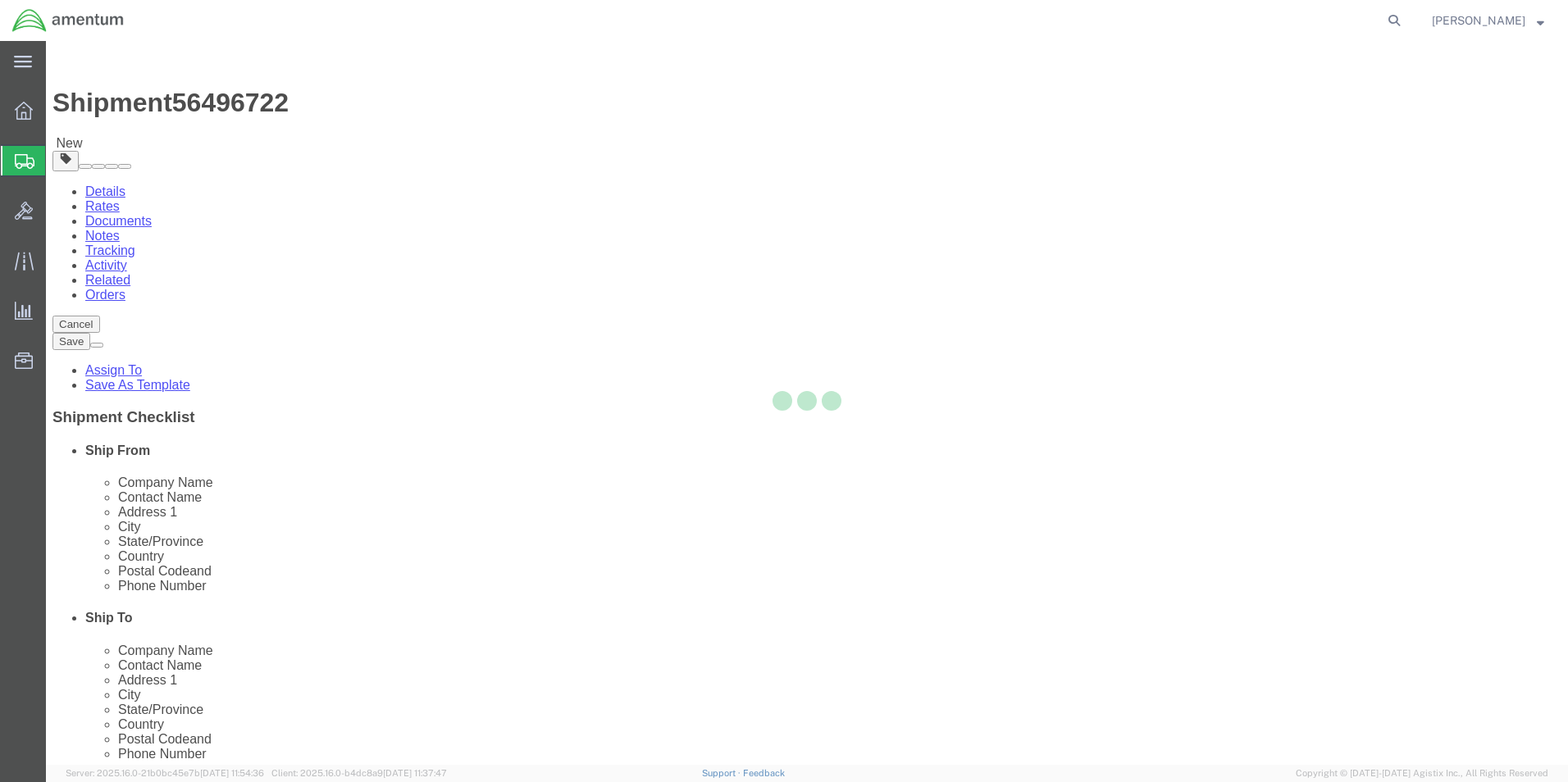
select select "CBOX"
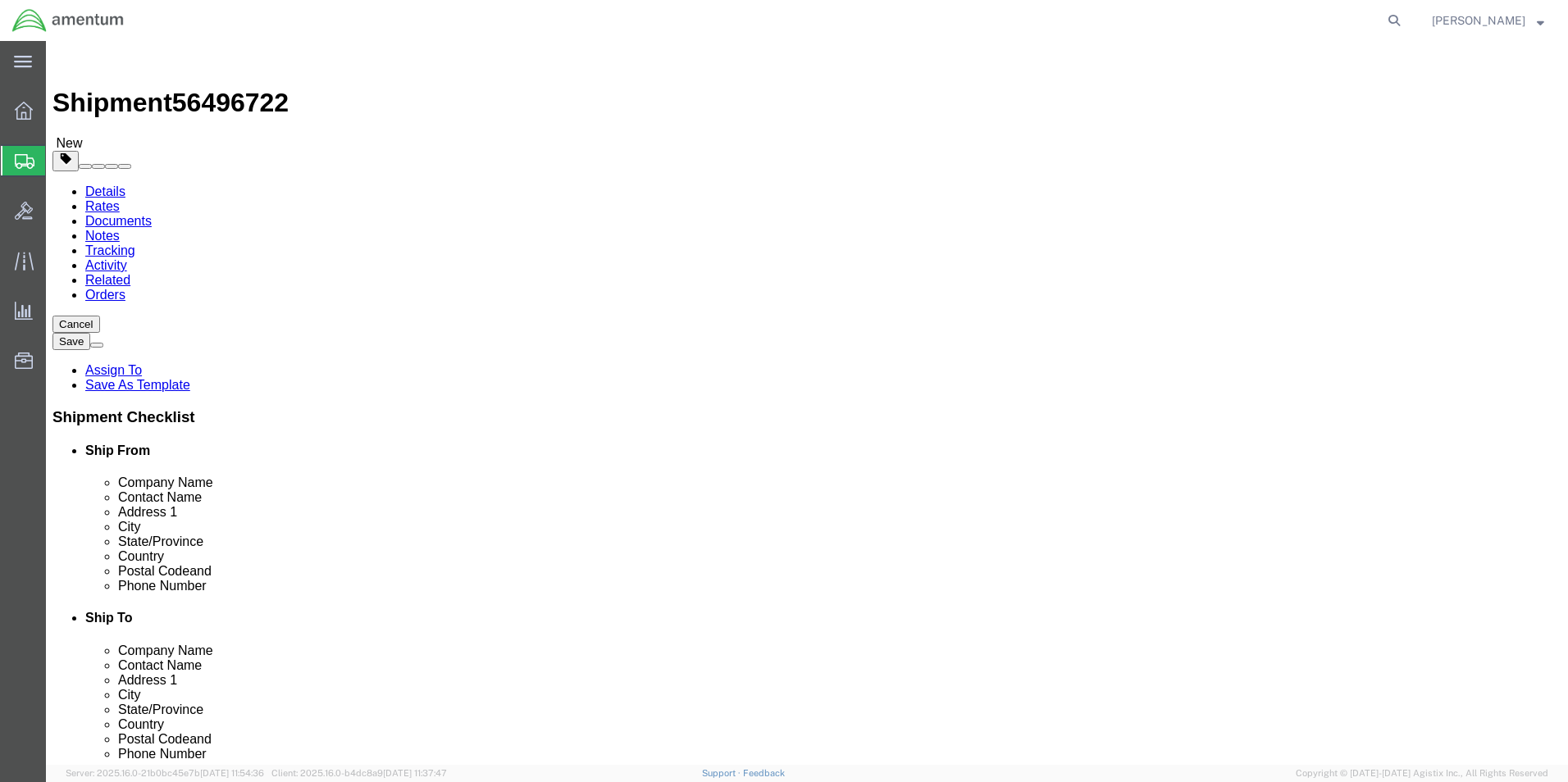
click input "text"
type input "18"
click input "0.00"
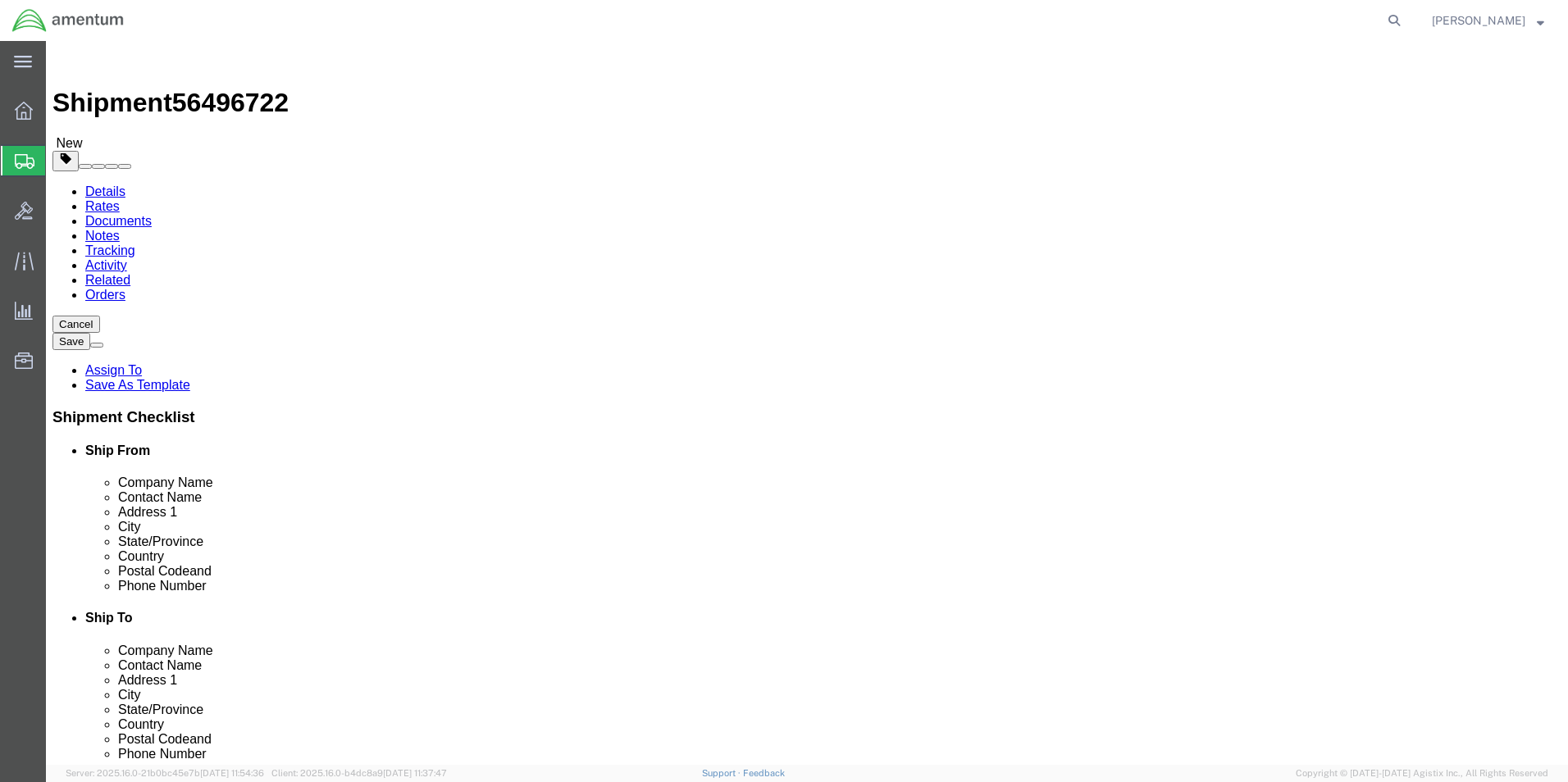
type input "21.00"
click div "Package Type Select BCK Boxes Bale(s) Basket(s) Bolt(s) Bottle(s) Buckets Bulk …"
click span
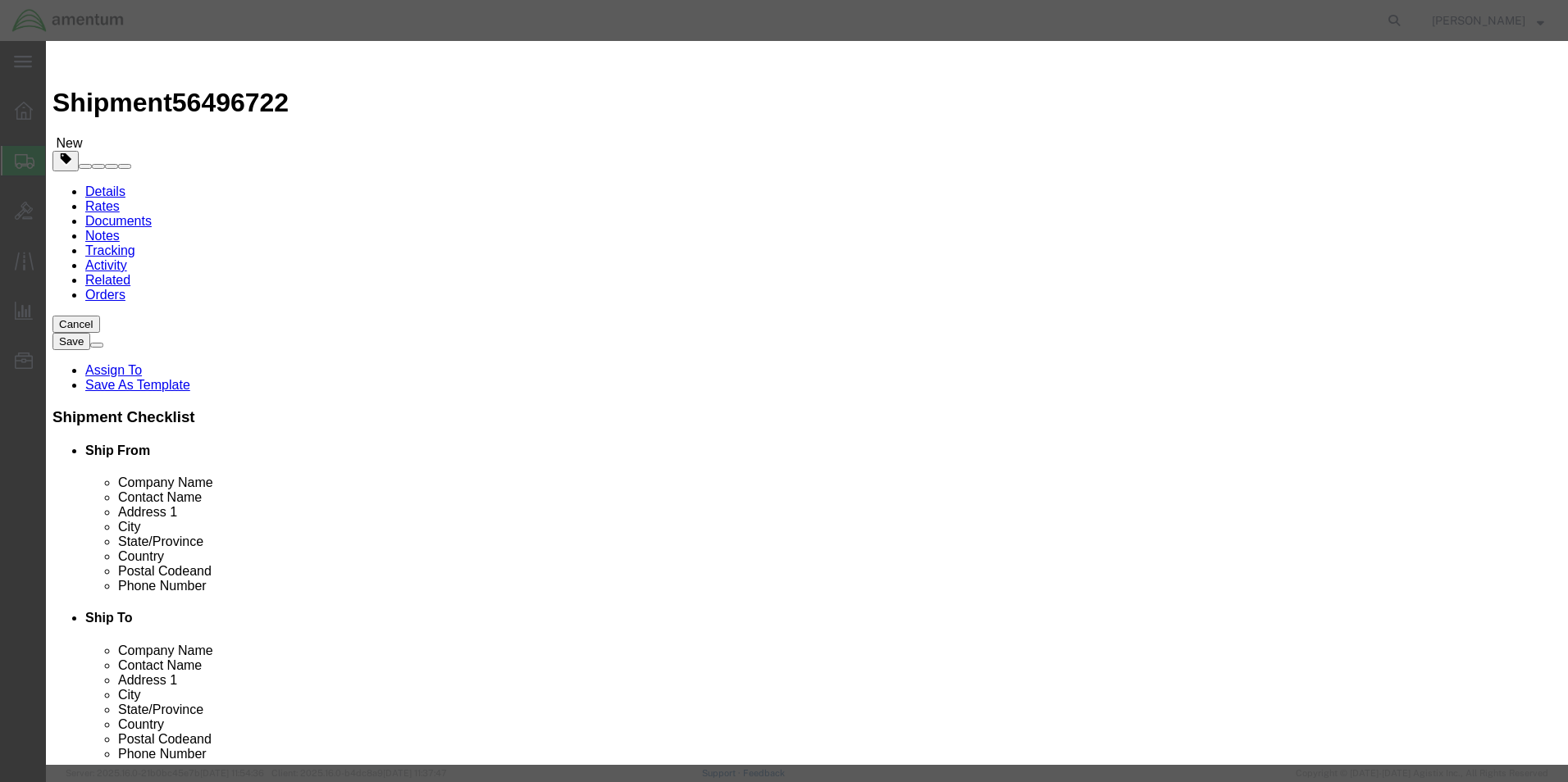
click input "text"
type input "TIRE"
click div "Commodity library"
click input "0"
type input "1"
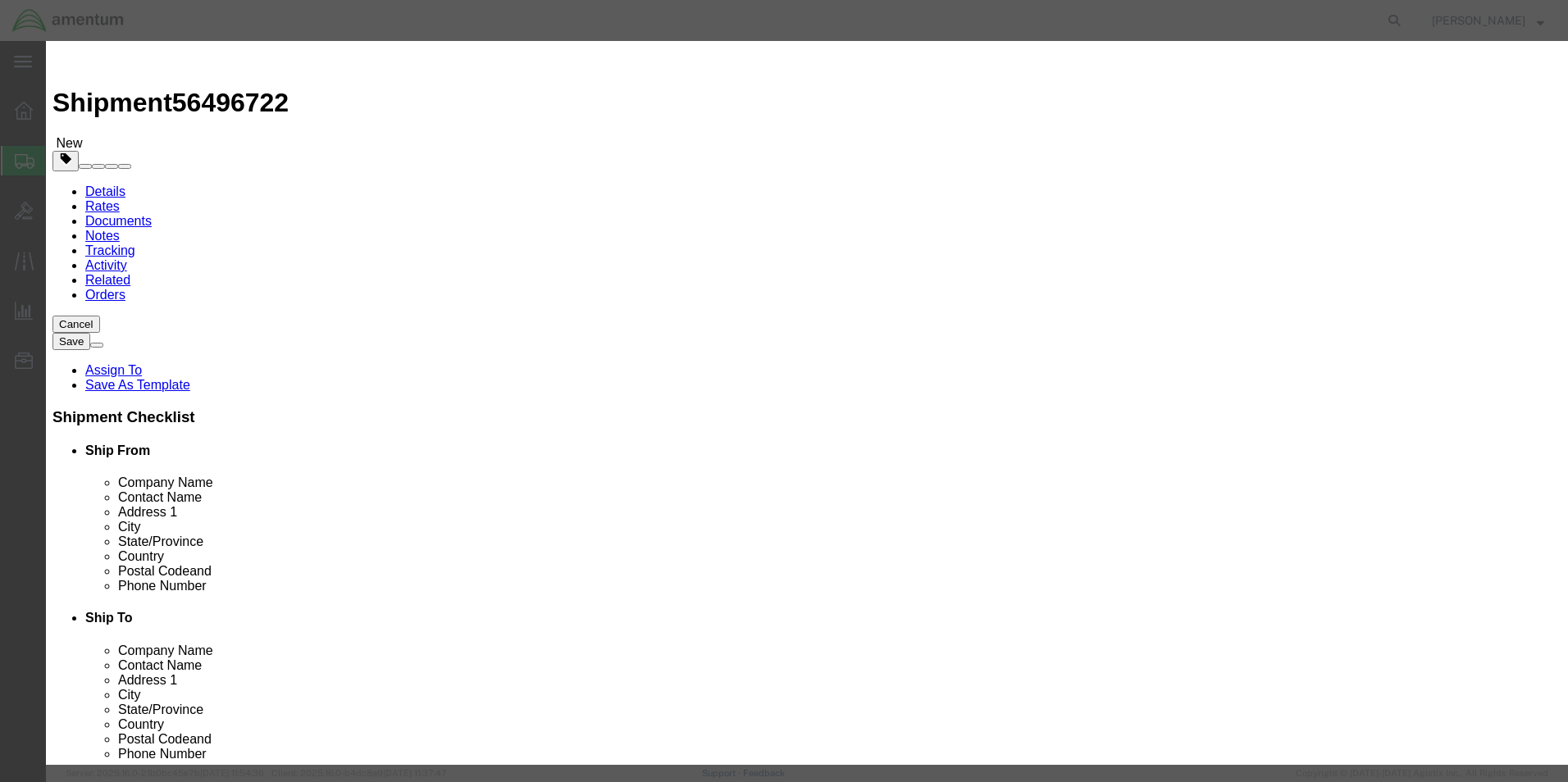
click input "text"
type input "200.00"
click button "Save & Close"
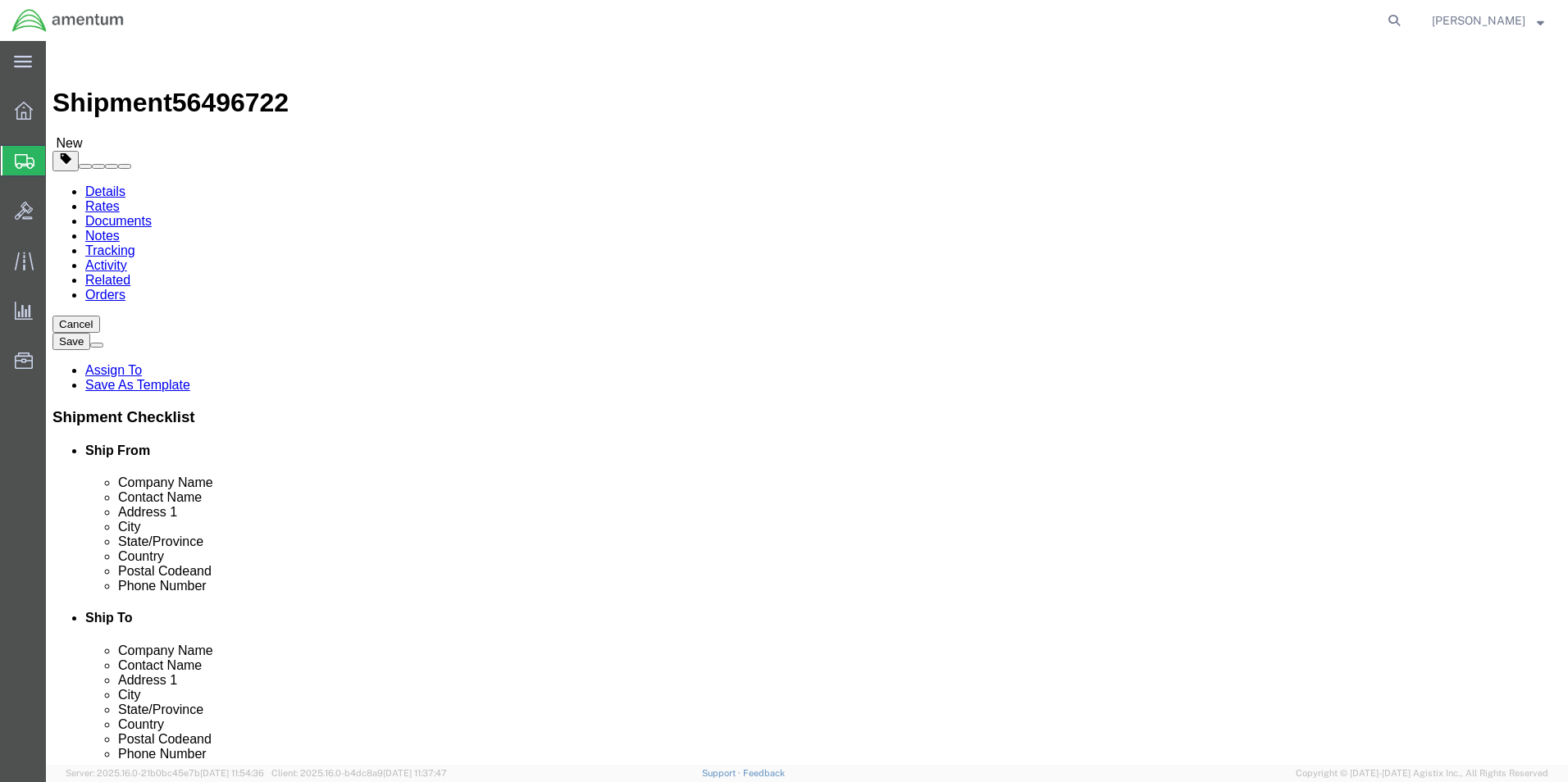
click button "Rate Shipment"
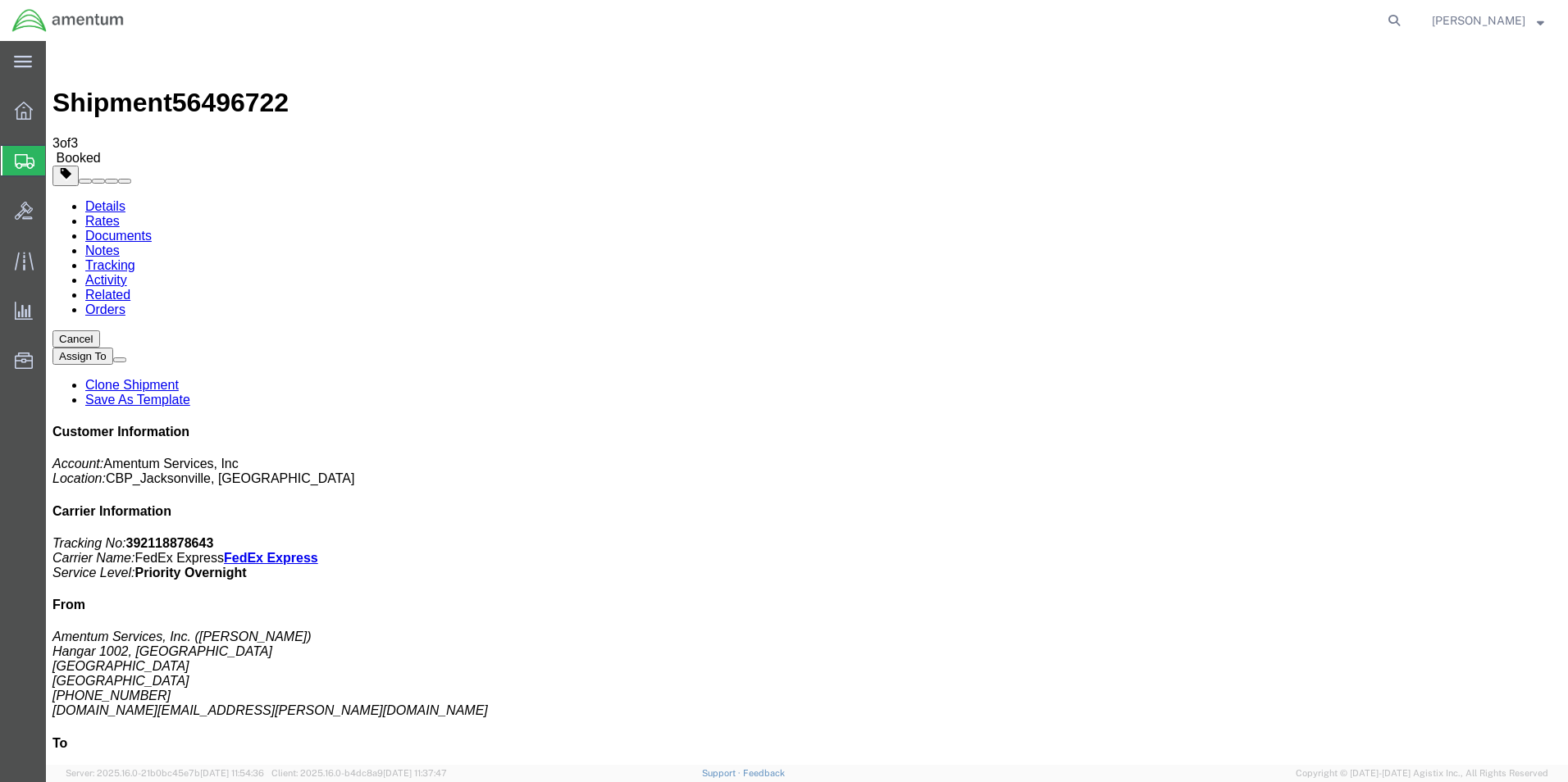
click at [214, 536] on b "392118878643" at bounding box center [169, 542] width 87 height 14
copy b "392118878643"
